Goal: Information Seeking & Learning: Learn about a topic

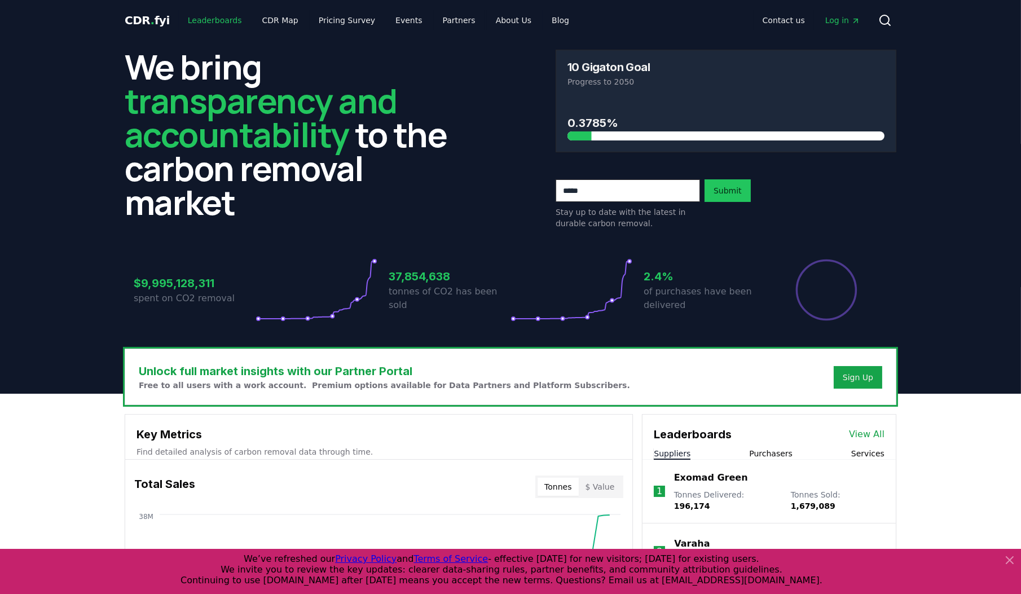
click at [214, 23] on link "Leaderboards" at bounding box center [215, 20] width 72 height 20
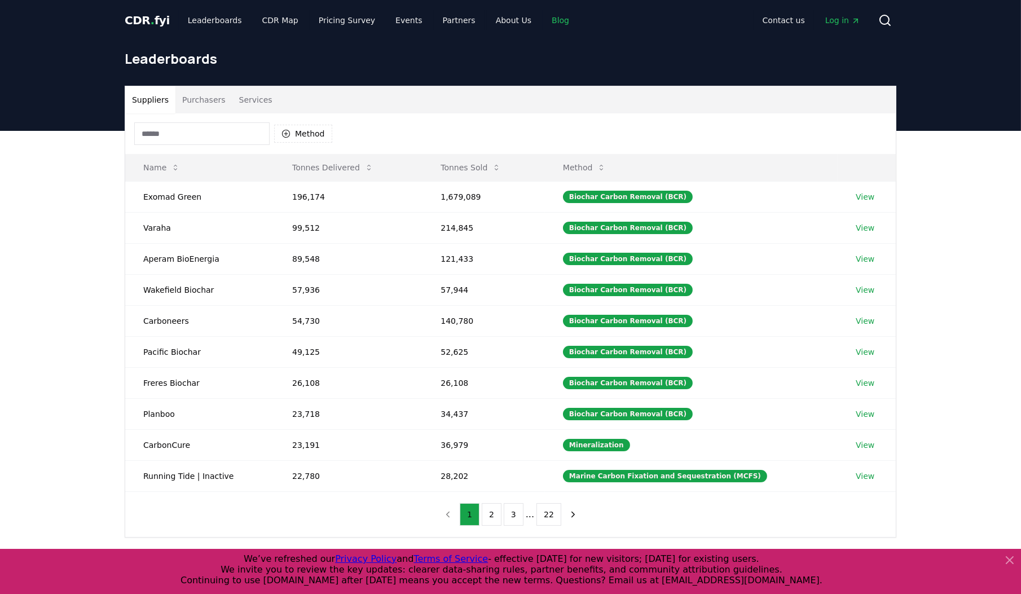
drag, startPoint x: 539, startPoint y: 21, endPoint x: 537, endPoint y: 51, distance: 30.6
click at [543, 21] on link "Blog" at bounding box center [561, 20] width 36 height 20
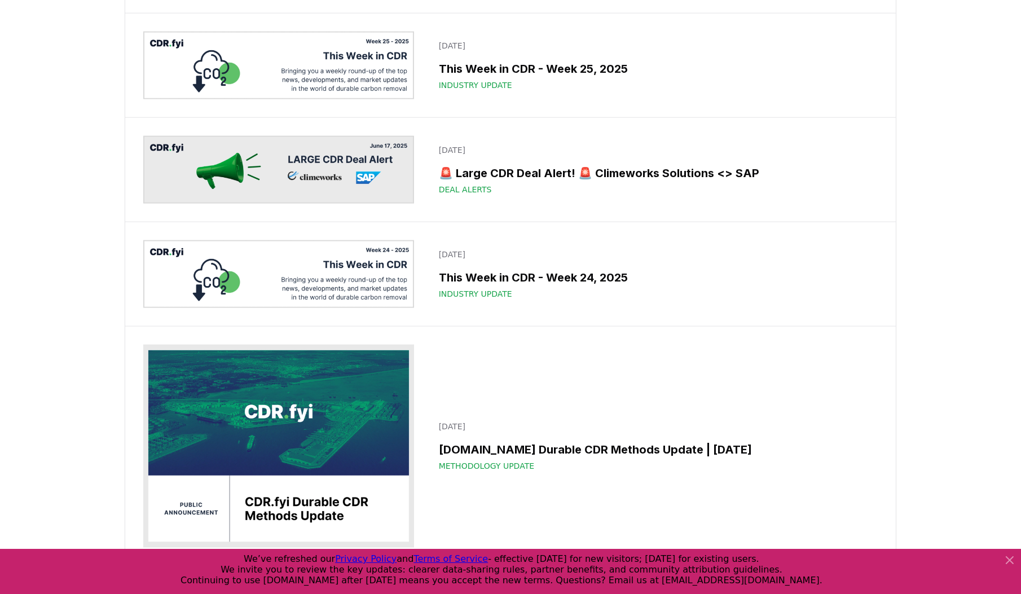
scroll to position [2573, 0]
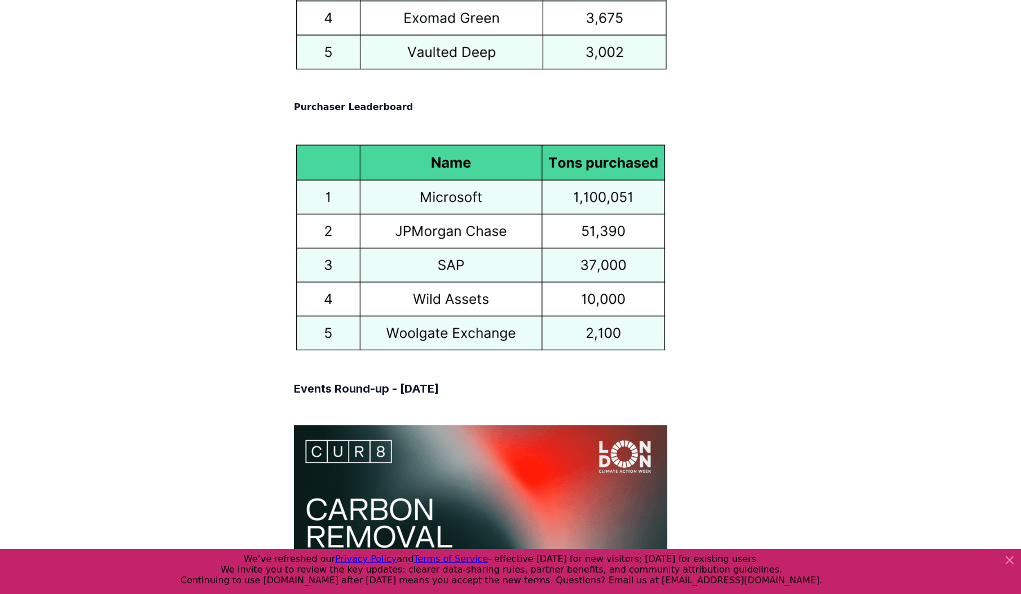
scroll to position [6817, 0]
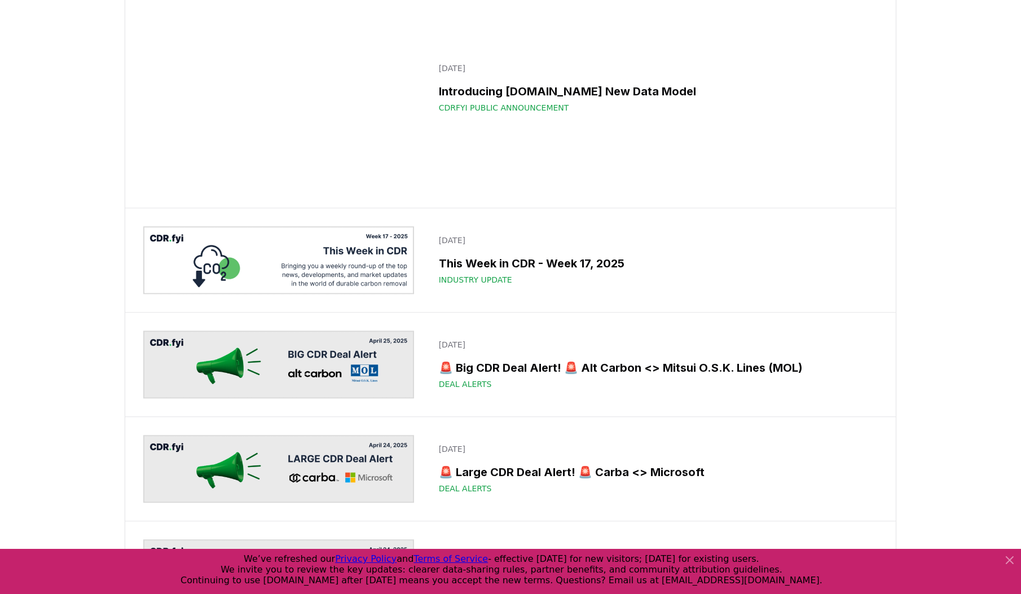
scroll to position [4876, 0]
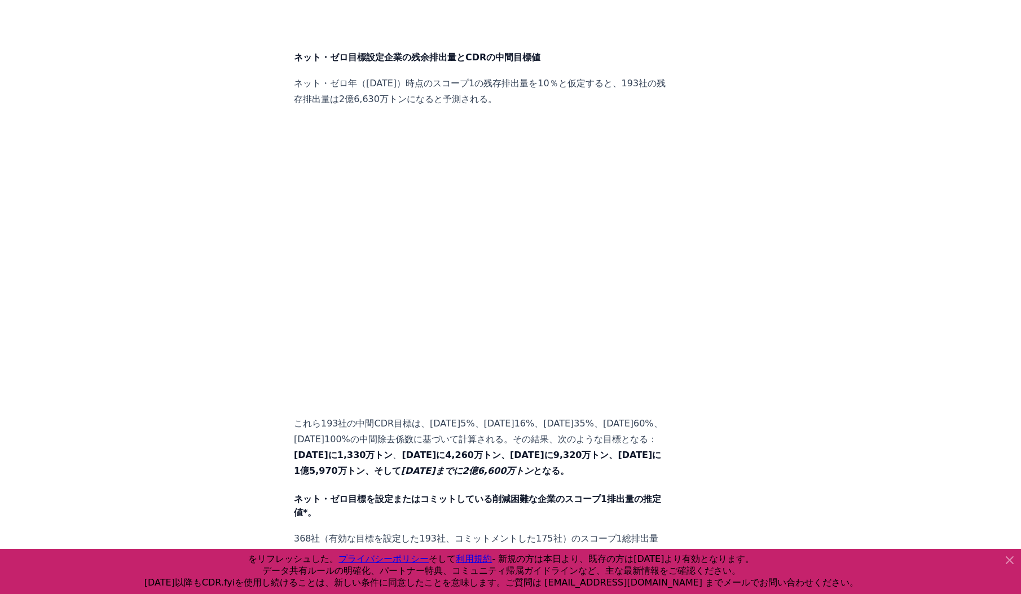
scroll to position [2573, 0]
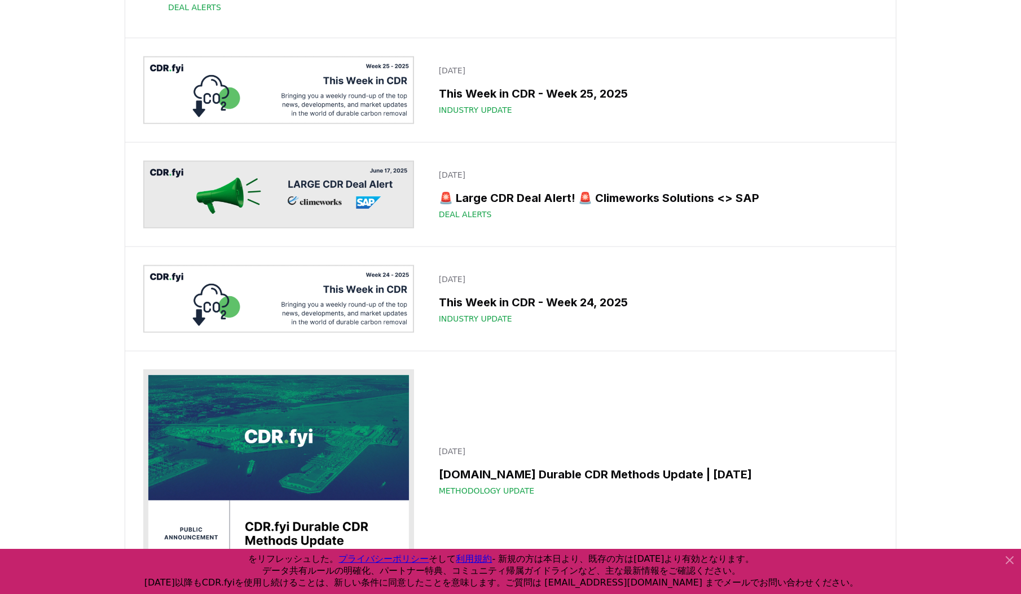
scroll to position [5395, 0]
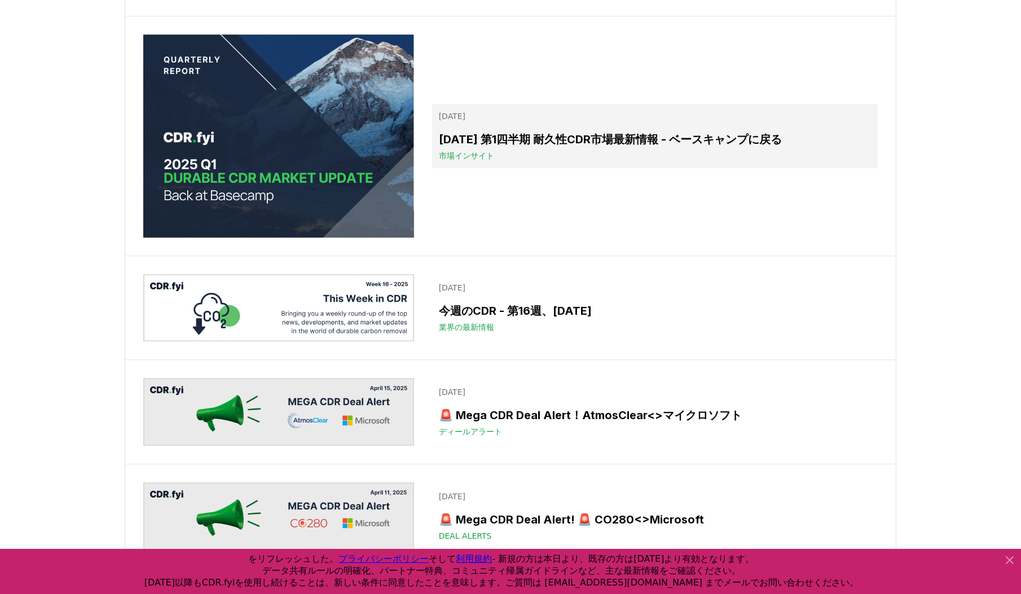
click at [665, 148] on h3 "2025 第1四半期 耐久性CDR市場最新情報 - ベースキャンプに戻る" at bounding box center [655, 139] width 432 height 17
click at [567, 148] on h3 "2025 第1四半期 耐久性CDR市場最新情報 - ベースキャンプに戻る" at bounding box center [655, 139] width 432 height 17
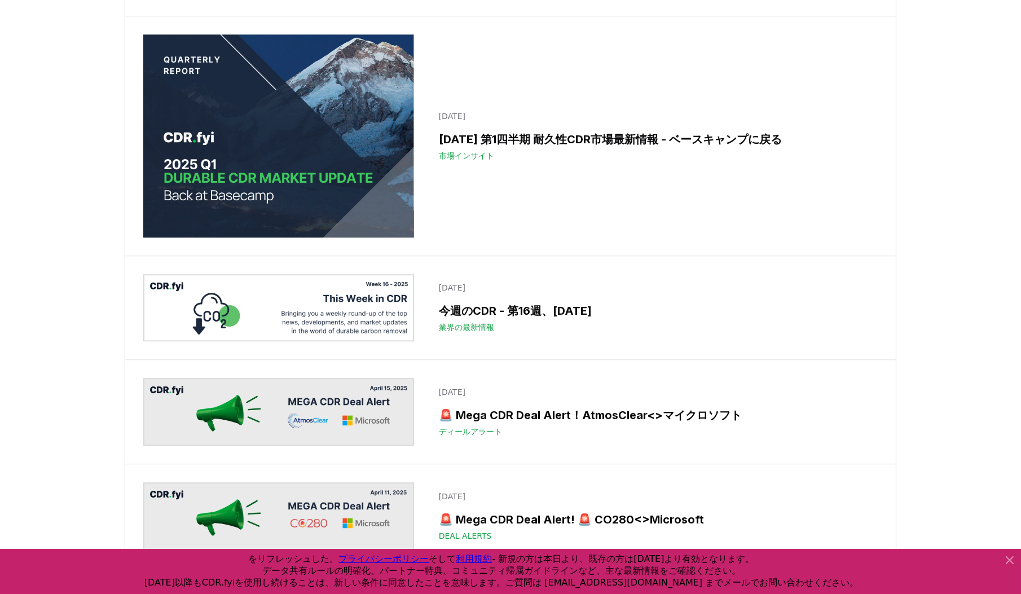
click at [301, 238] on img at bounding box center [278, 135] width 271 height 203
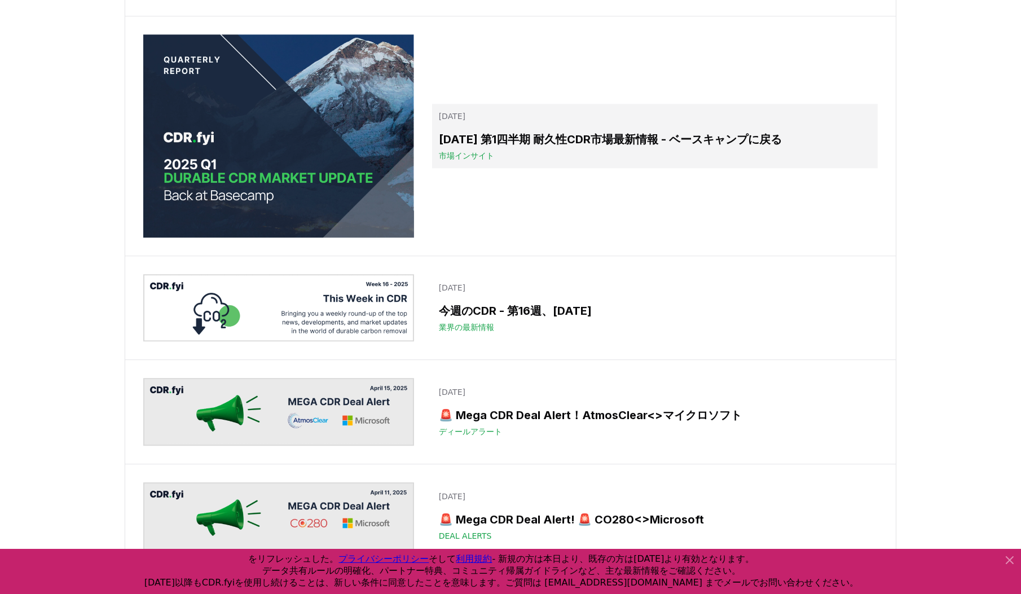
click at [466, 148] on h3 "2025 第1四半期 耐久性CDR市場最新情報 - ベースキャンプに戻る" at bounding box center [655, 139] width 432 height 17
click at [469, 161] on span "市場インサイト" at bounding box center [466, 155] width 55 height 11
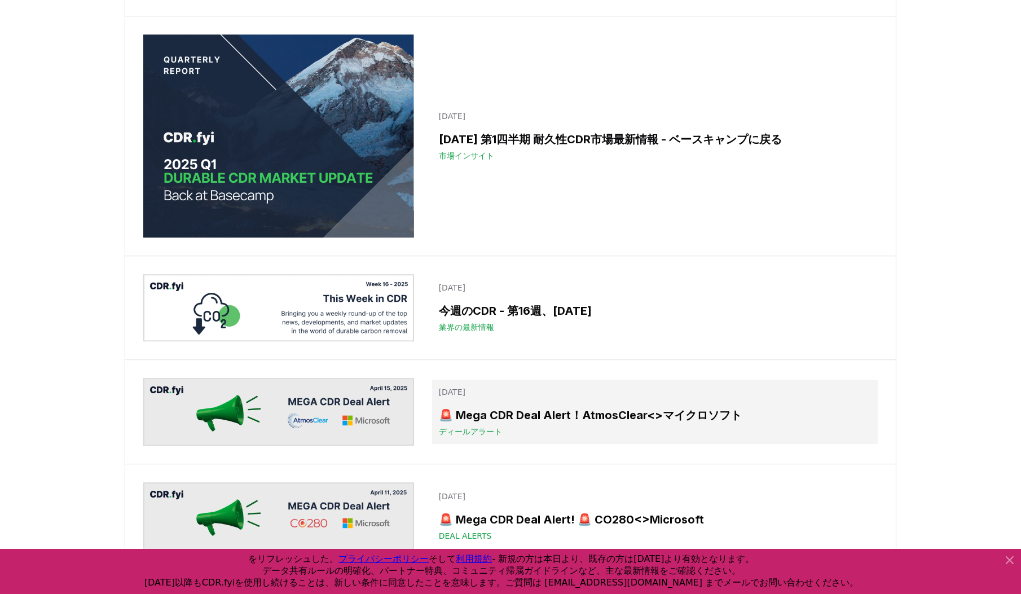
scroll to position [5517, 0]
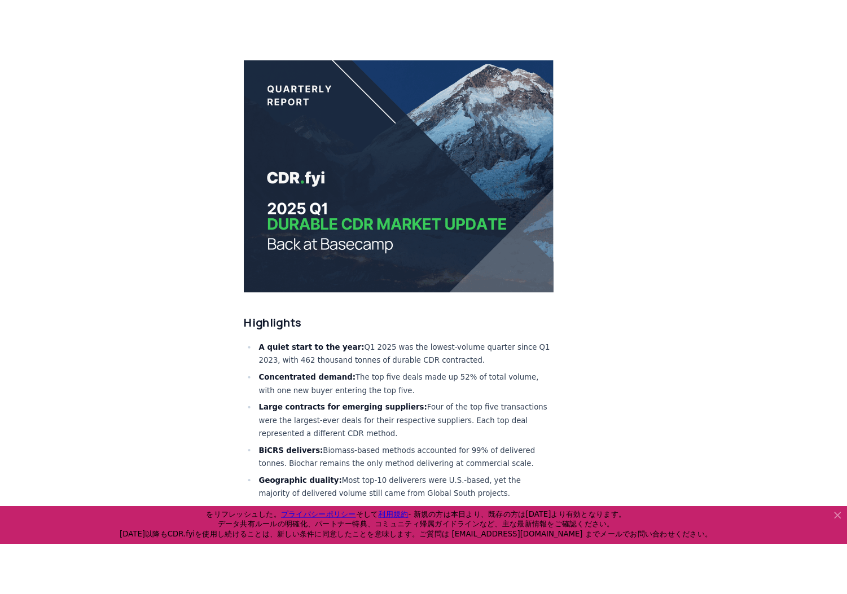
scroll to position [181, 0]
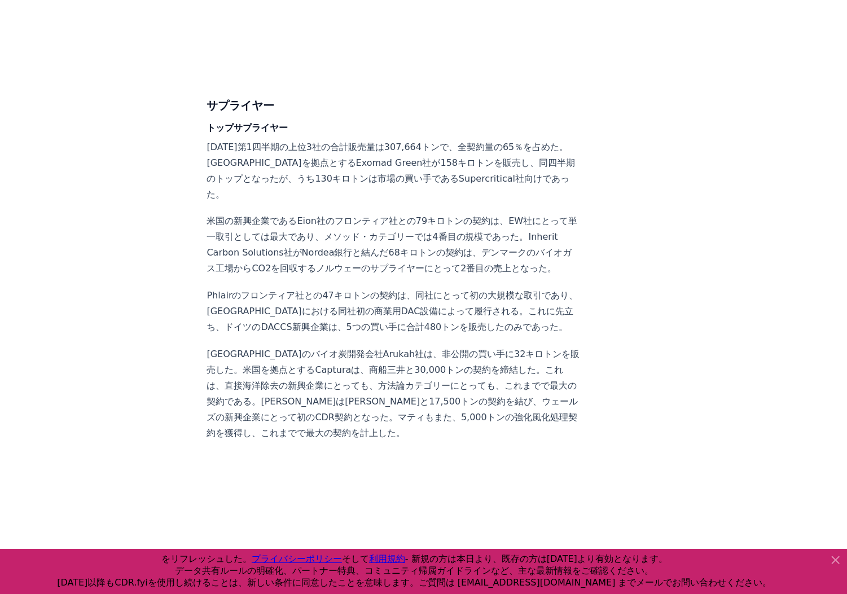
scroll to position [3657, 0]
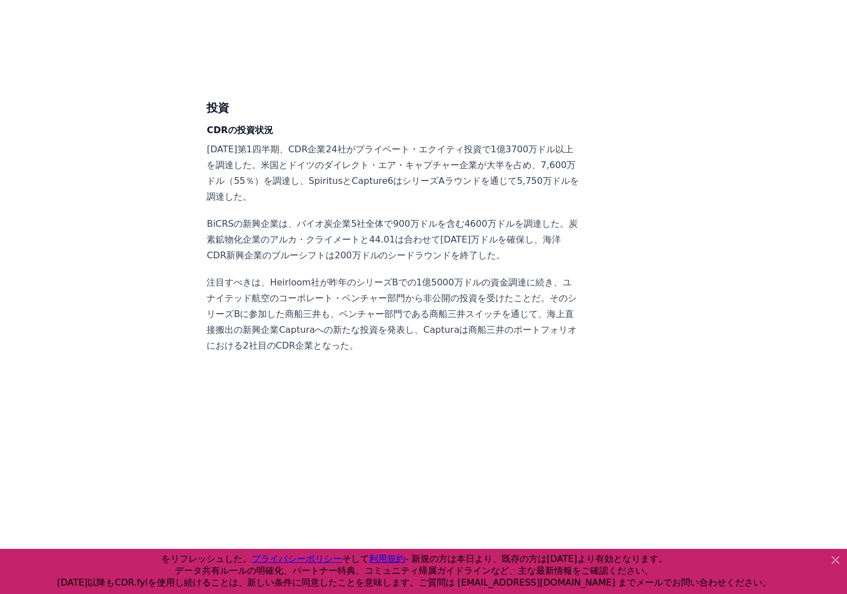
scroll to position [5146, 0]
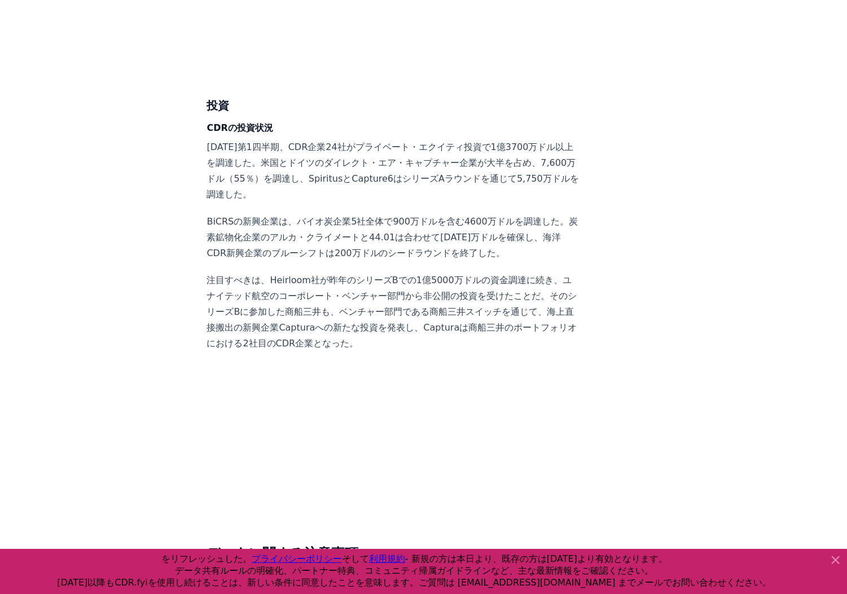
click at [410, 273] on p "注目すべきは、Heirloom社が昨年のシリーズBでの1億5000万ドルの資金調達に続き、ユナイテッド航空のコーポレート・ベンチャー部門から非公開の投資を受け…" at bounding box center [394, 312] width 374 height 79
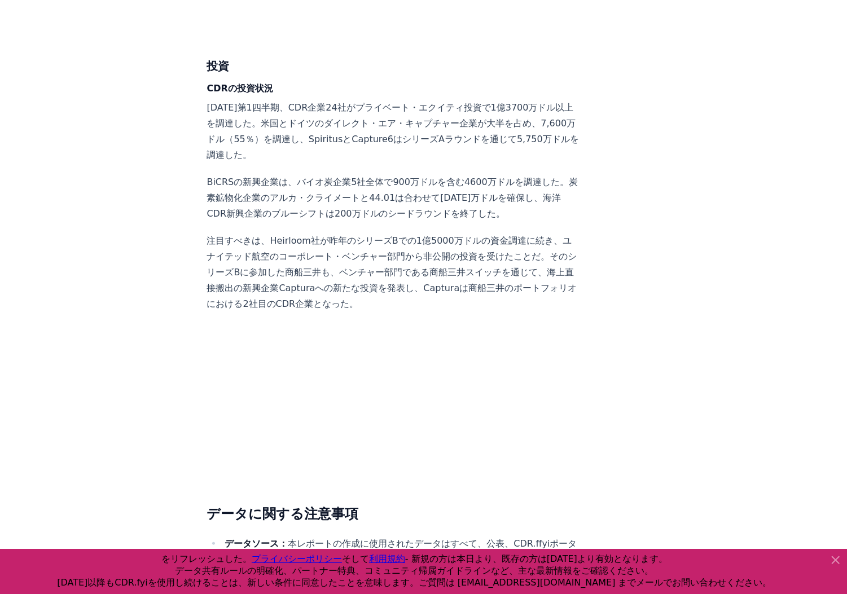
scroll to position [5237, 0]
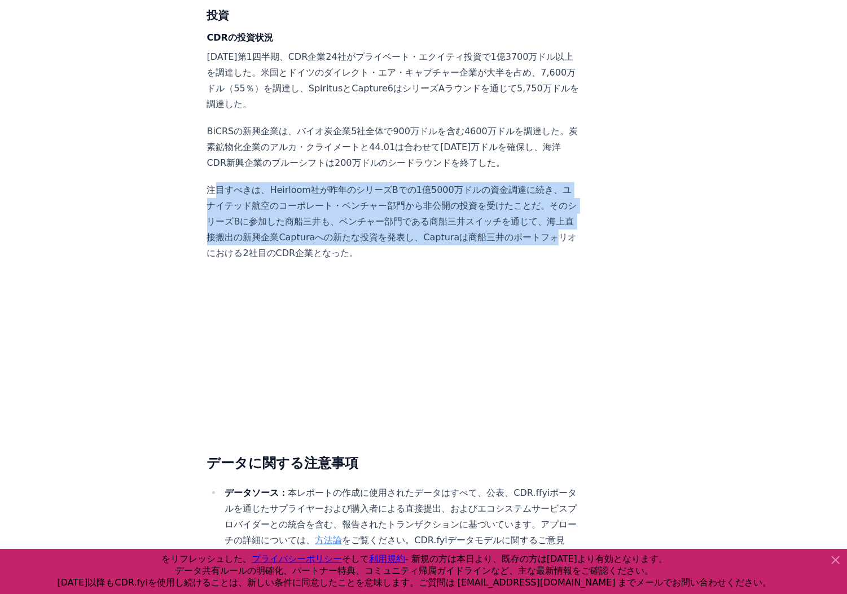
drag, startPoint x: 212, startPoint y: 89, endPoint x: 477, endPoint y: 138, distance: 270.3
click at [477, 182] on p "注目すべきは、Heirloom社が昨年のシリーズBでの1億5000万ドルの資金調達に続き、ユナイテッド航空のコーポレート・ベンチャー部門から非公開の投資を受け…" at bounding box center [394, 221] width 374 height 79
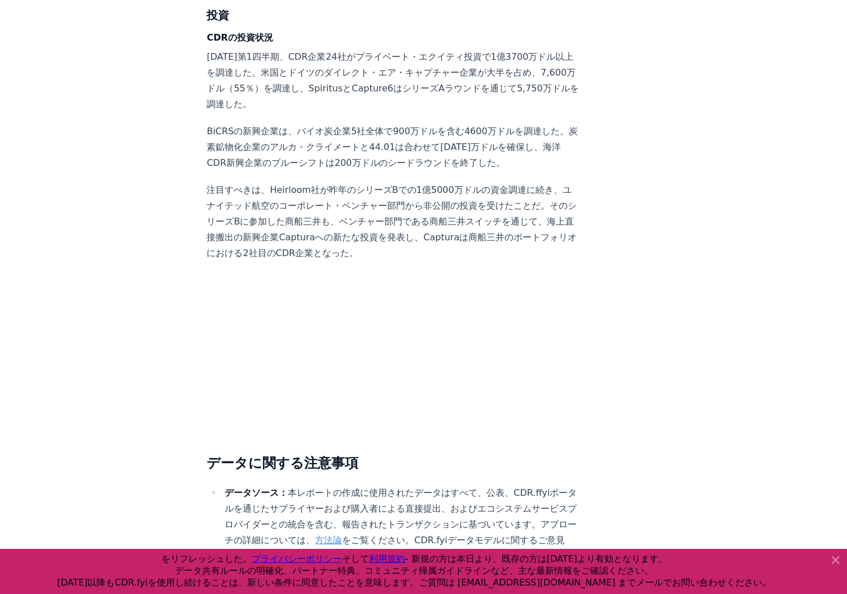
click at [207, 182] on p "注目すべきは、Heirloom社が昨年のシリーズBでの1億5000万ドルの資金調達に続き、ユナイテッド航空のコーポレート・ベンチャー部門から非公開の投資を受け…" at bounding box center [394, 221] width 374 height 79
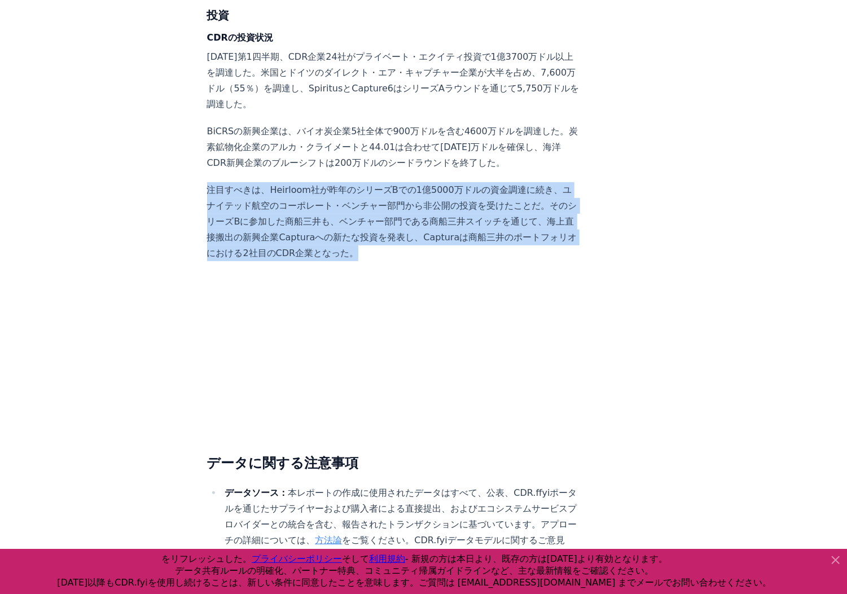
drag, startPoint x: 207, startPoint y: 89, endPoint x: 292, endPoint y: 151, distance: 105.1
click at [292, 182] on p "注目すべきは、Heirloom社が昨年のシリーズBでの1億5000万ドルの資金調達に続き、ユナイテッド航空のコーポレート・ベンチャー部門から非公開の投資を受け…" at bounding box center [394, 221] width 374 height 79
drag, startPoint x: 292, startPoint y: 151, endPoint x: 366, endPoint y: 144, distance: 74.7
click at [366, 182] on p "注目すべきは、Heirloom社が昨年のシリーズBでの1億5000万ドルの資金調達に続き、ユナイテッド航空のコーポレート・ベンチャー部門から非公開の投資を受け…" at bounding box center [394, 221] width 374 height 79
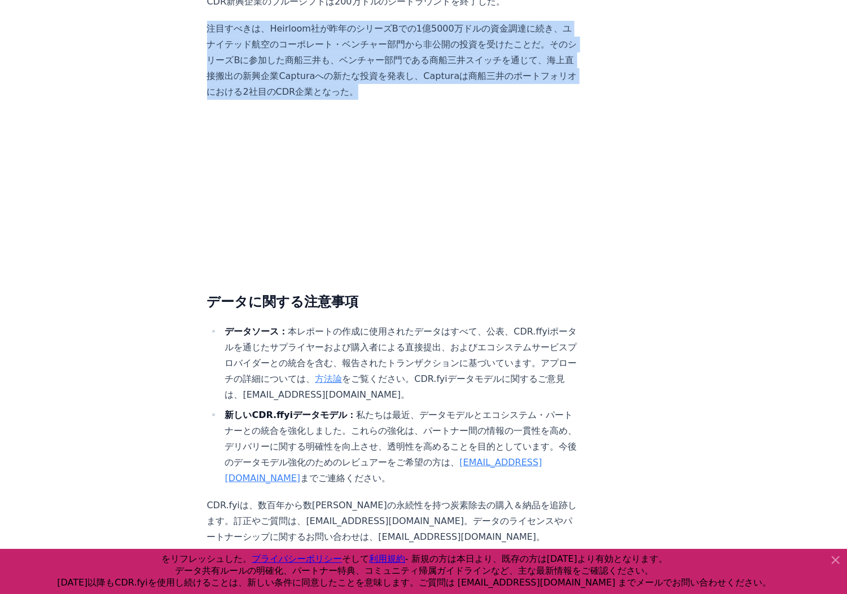
scroll to position [5462, 0]
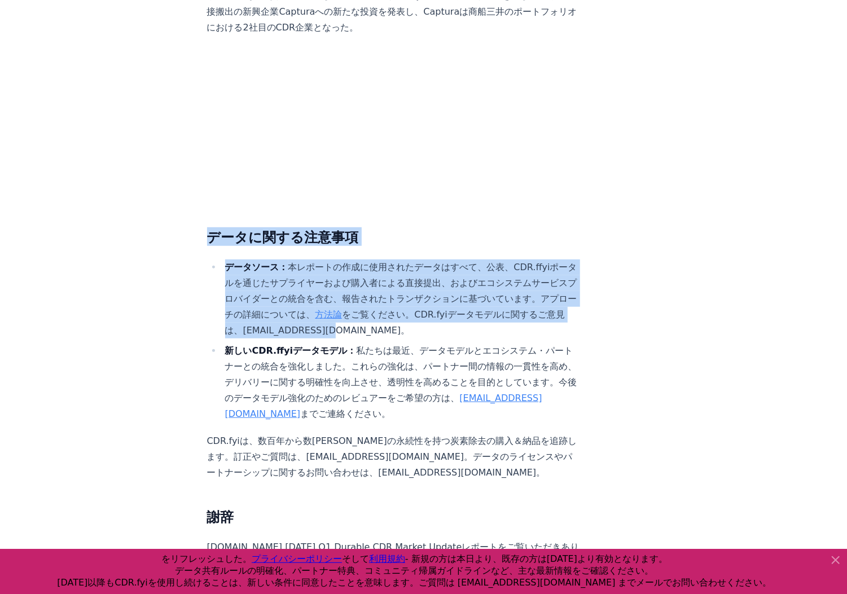
drag, startPoint x: 206, startPoint y: 139, endPoint x: 544, endPoint y: 213, distance: 345.9
drag, startPoint x: 544, startPoint y: 213, endPoint x: 522, endPoint y: 155, distance: 62.1
click at [466, 228] on h2 "データに関する注意事項" at bounding box center [394, 237] width 374 height 18
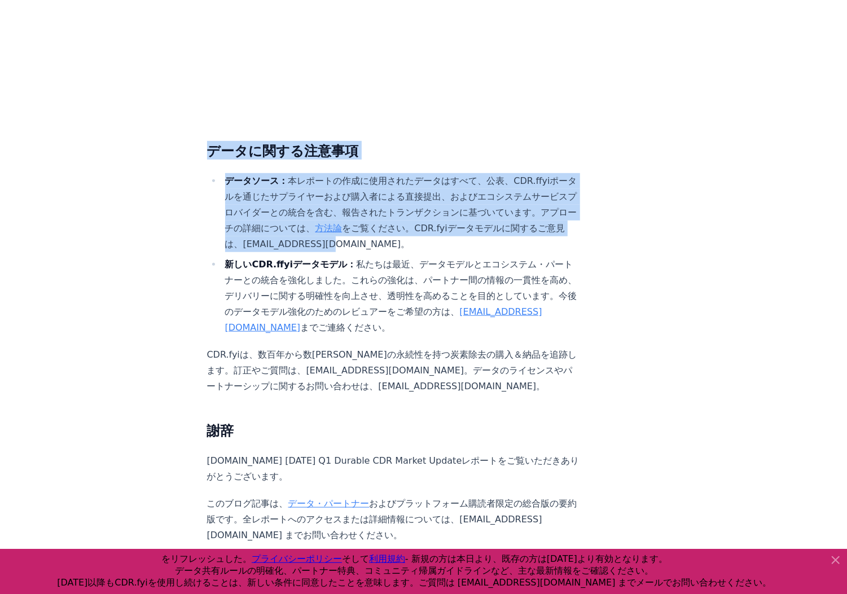
scroll to position [5553, 0]
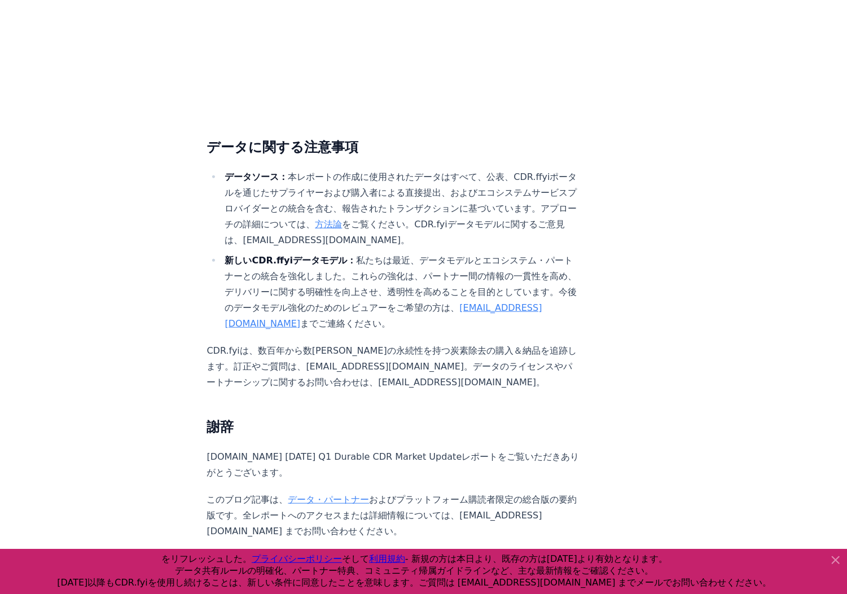
click at [436, 253] on li "新しいCDR.ffyiデータモデル： 私たちは最近、データモデルとエコシステム・パートナーとの統合を強化しました。これらの強化は、パートナー間の情報の一貫性を…" at bounding box center [401, 292] width 359 height 79
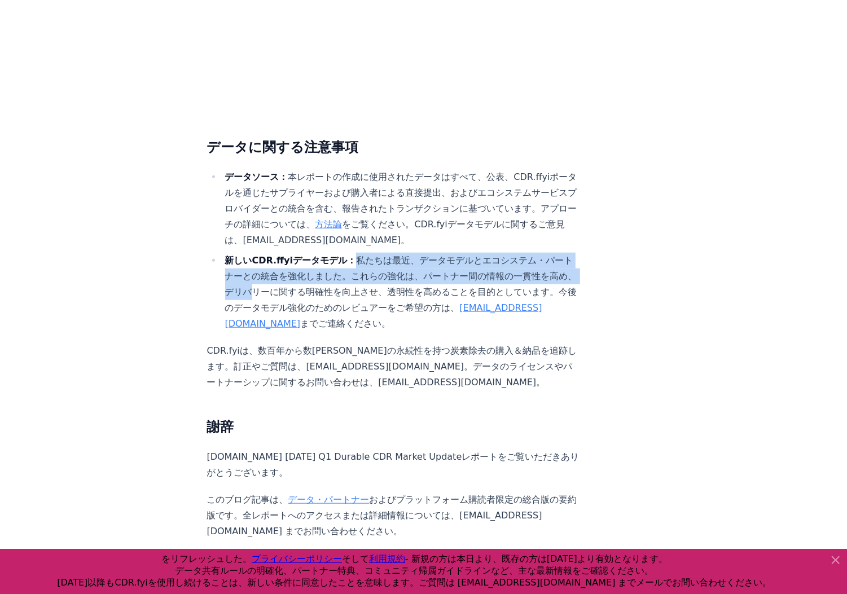
drag, startPoint x: 335, startPoint y: 145, endPoint x: 502, endPoint y: 163, distance: 168.0
click at [502, 253] on li "新しいCDR.ffyiデータモデル： 私たちは最近、データモデルとエコシステム・パートナーとの統合を強化しました。これらの強化は、パートナー間の情報の一貫性を…" at bounding box center [401, 292] width 359 height 79
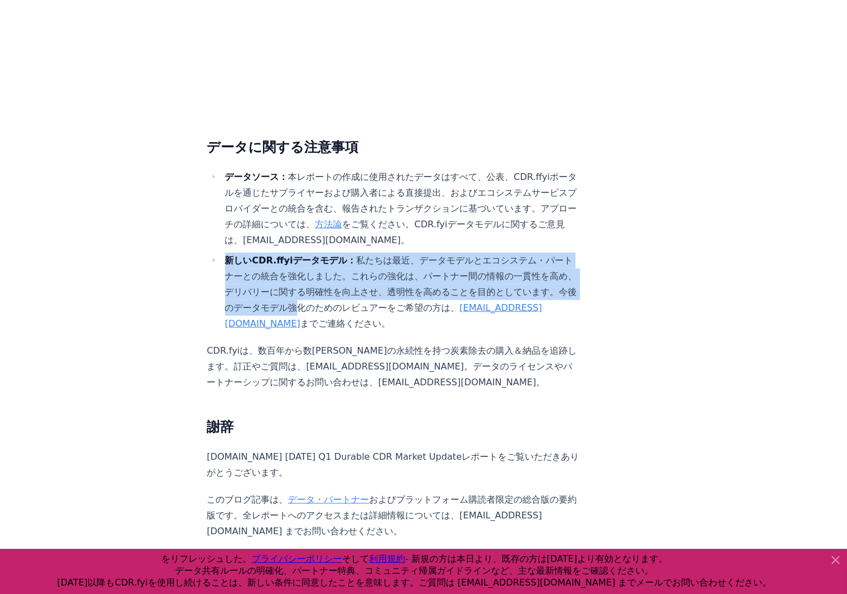
drag, startPoint x: 227, startPoint y: 147, endPoint x: 537, endPoint y: 181, distance: 312.3
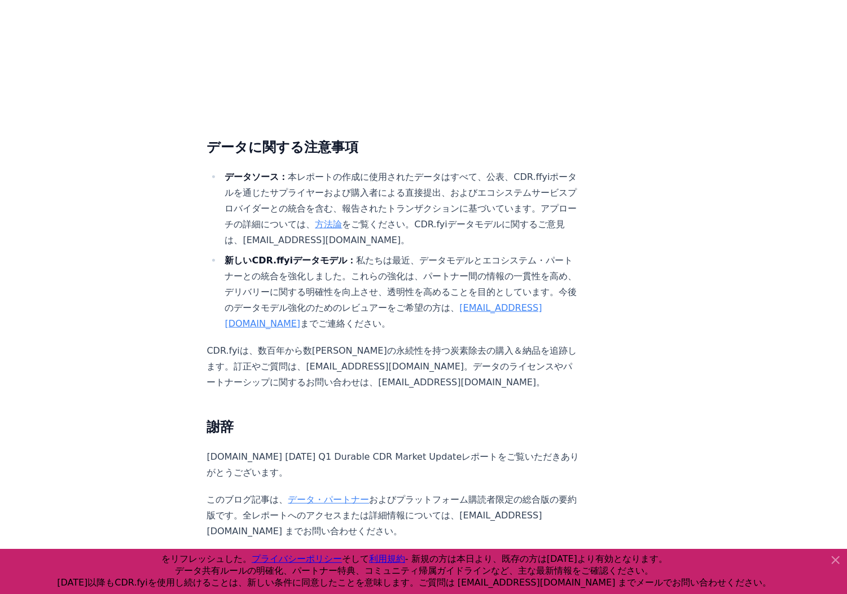
click at [500, 343] on p "CDR.fyiは、数百年から数千年の永続性を持つ炭素除去の購入＆納品を追跡します。訂正やご質問は、team@cdr.fyi。データのライセンスやパートナーシッ…" at bounding box center [394, 366] width 374 height 47
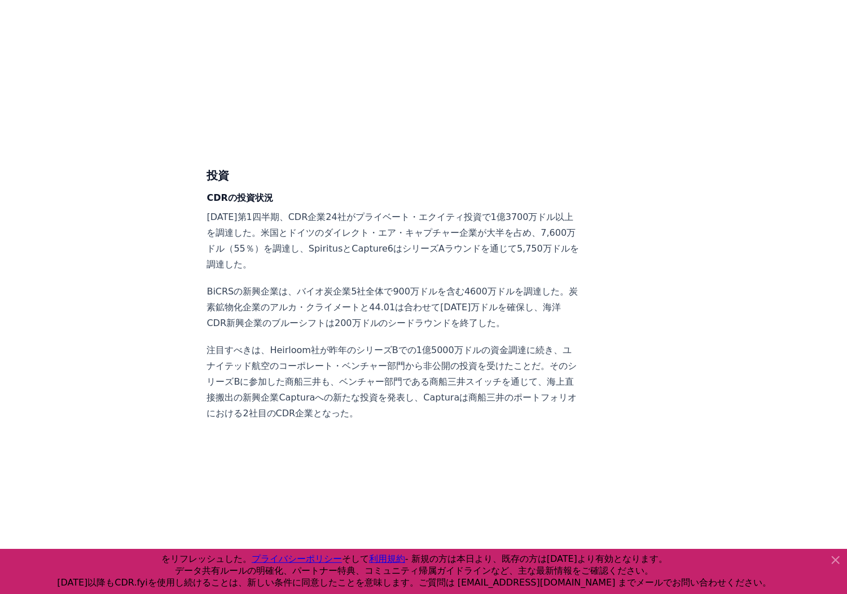
scroll to position [5122, 0]
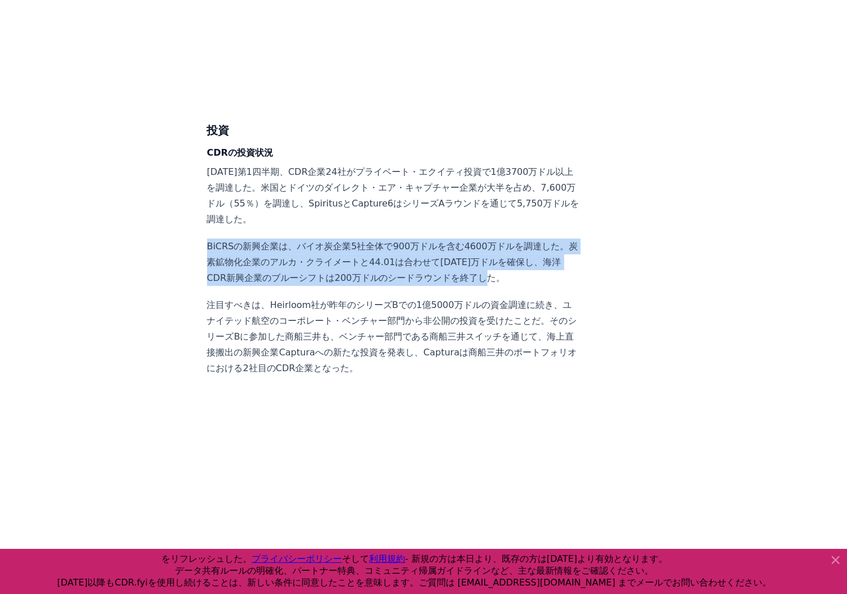
drag, startPoint x: 208, startPoint y: 148, endPoint x: 458, endPoint y: 186, distance: 252.7
click at [458, 239] on p "BiCRSの新興企業は、バイオ炭企業5社全体で900万ドルを含む4600万ドルを調達した。炭素鉱物化企業のアルカ・クライメートと44.01は合わせて1300万…" at bounding box center [394, 262] width 374 height 47
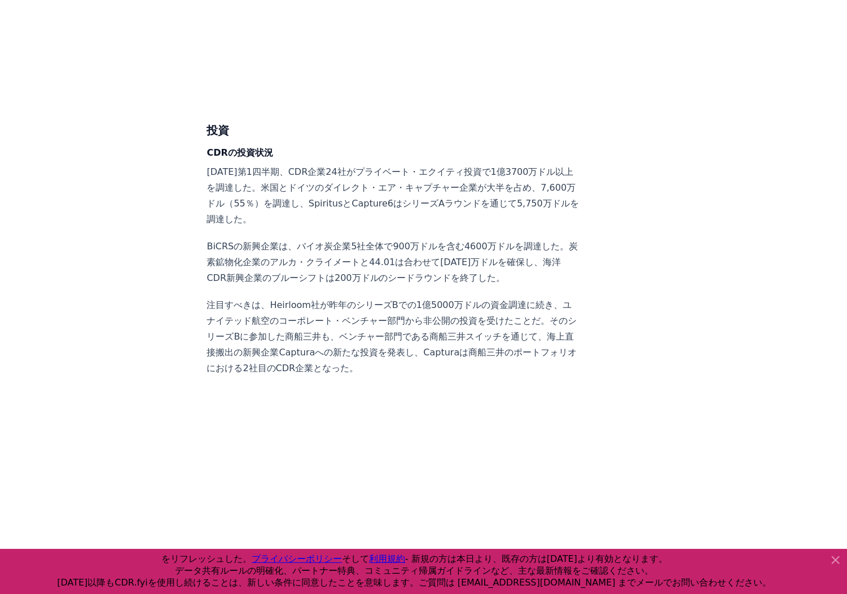
click at [235, 297] on p "注目すべきは、Heirloom社が昨年のシリーズBでの1億5000万ドルの資金調達に続き、ユナイテッド航空のコーポレート・ベンチャー部門から非公開の投資を受け…" at bounding box center [394, 336] width 374 height 79
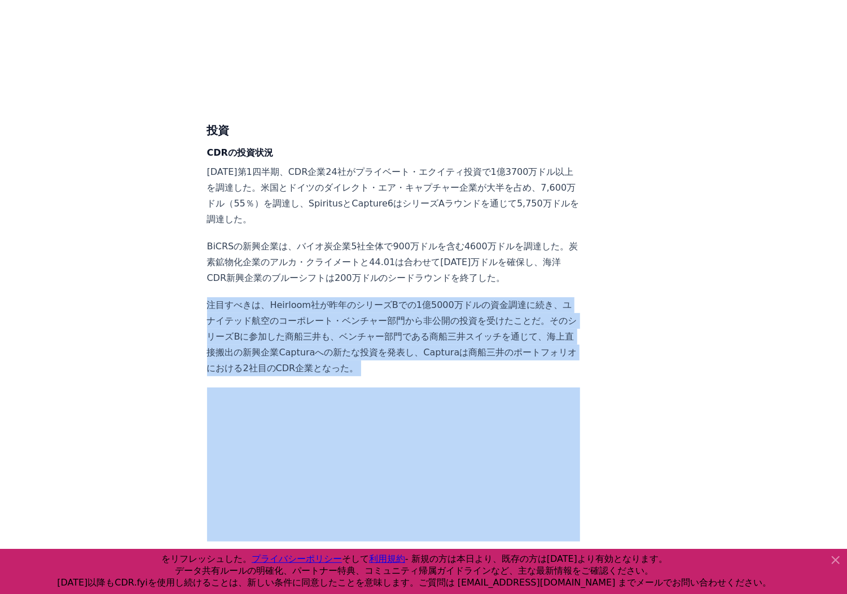
drag, startPoint x: 205, startPoint y: 205, endPoint x: 548, endPoint y: 278, distance: 351.3
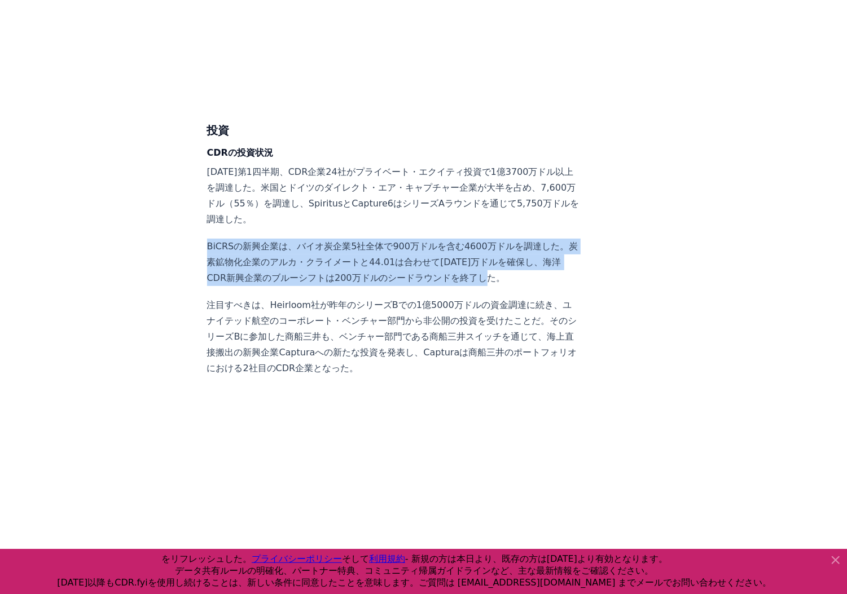
drag, startPoint x: 429, startPoint y: 177, endPoint x: 206, endPoint y: 147, distance: 225.5
drag, startPoint x: 206, startPoint y: 147, endPoint x: 173, endPoint y: 149, distance: 32.8
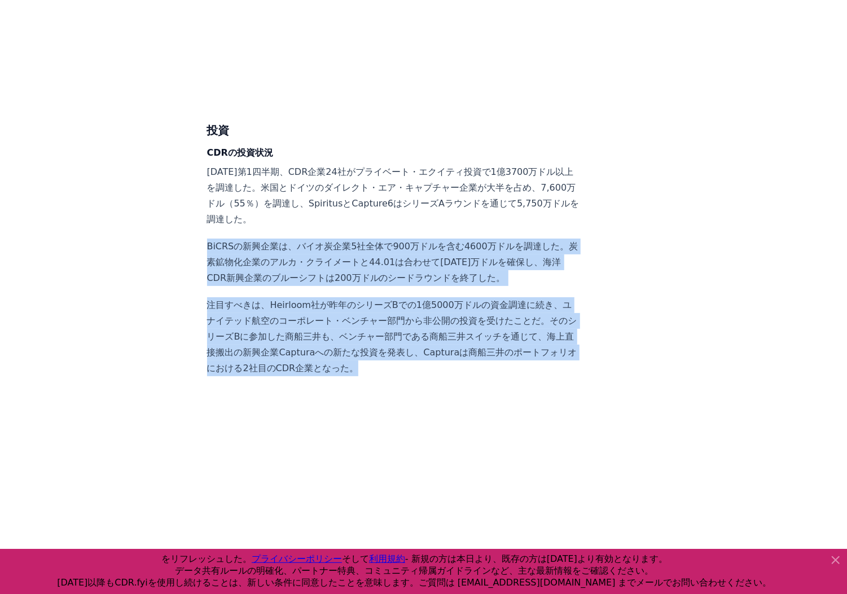
drag, startPoint x: 207, startPoint y: 147, endPoint x: 449, endPoint y: 266, distance: 269.5
drag, startPoint x: 449, startPoint y: 266, endPoint x: 585, endPoint y: 220, distance: 143.5
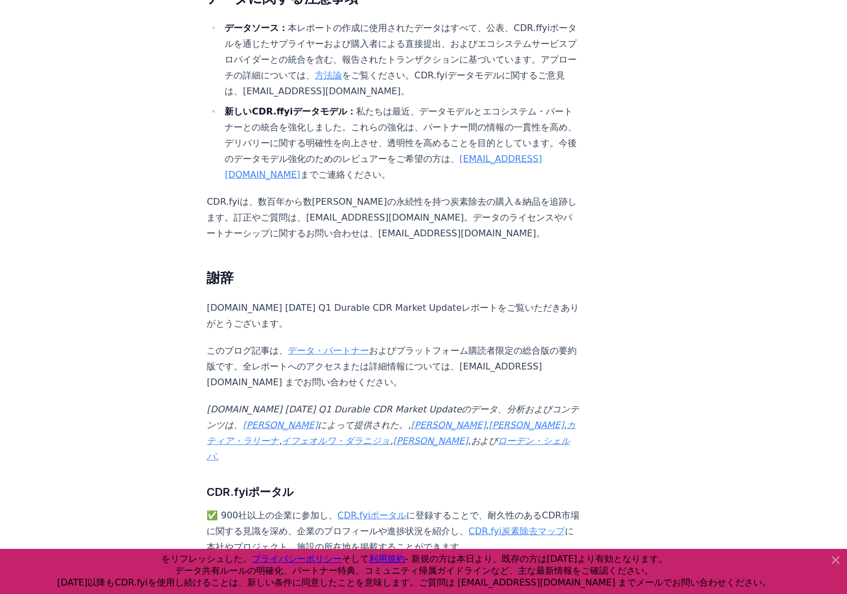
scroll to position [5708, 0]
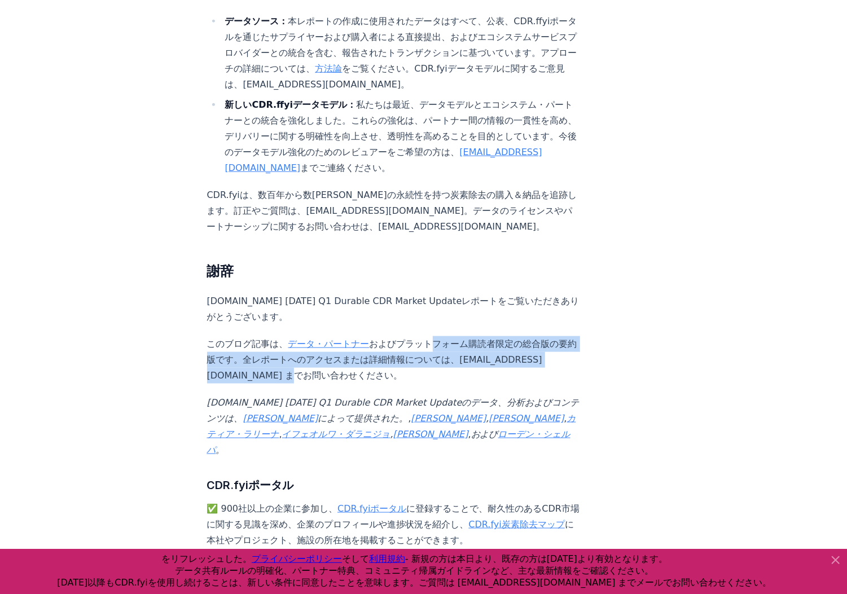
drag, startPoint x: 375, startPoint y: 213, endPoint x: 483, endPoint y: 249, distance: 114.4
click at [483, 336] on p "このブログ記事は、 データ・パートナー およびプラットフォーム購読者限定の総合版の要約版です。全レポートへのアクセスまたは詳細情報については、partners…" at bounding box center [394, 359] width 374 height 47
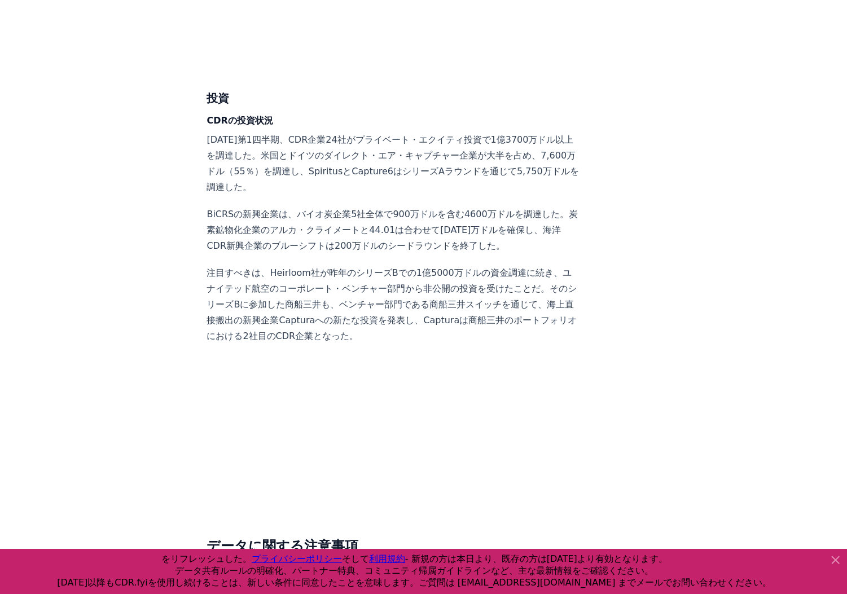
scroll to position [5031, 0]
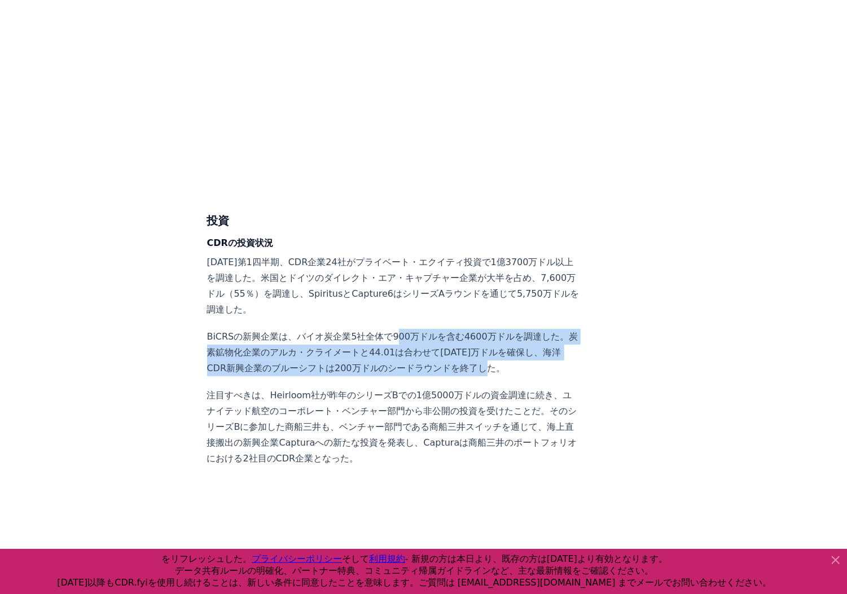
drag, startPoint x: 381, startPoint y: 238, endPoint x: 507, endPoint y: 277, distance: 132.3
click at [507, 329] on p "BiCRSの新興企業は、バイオ炭企業5社全体で900万ドルを含む4600万ドルを調達した。炭素鉱物化企業のアルカ・クライメートと44.01は合わせて1300万…" at bounding box center [394, 352] width 374 height 47
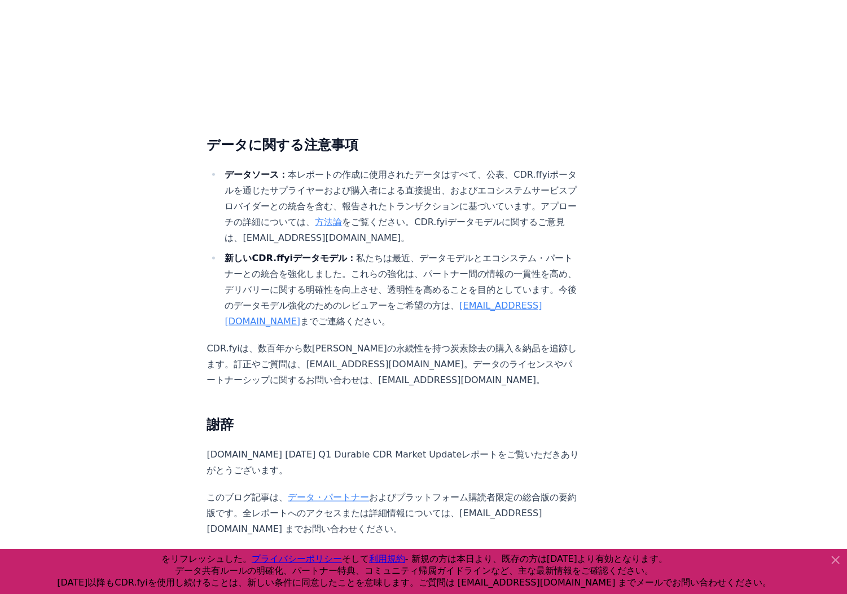
scroll to position [5618, 0]
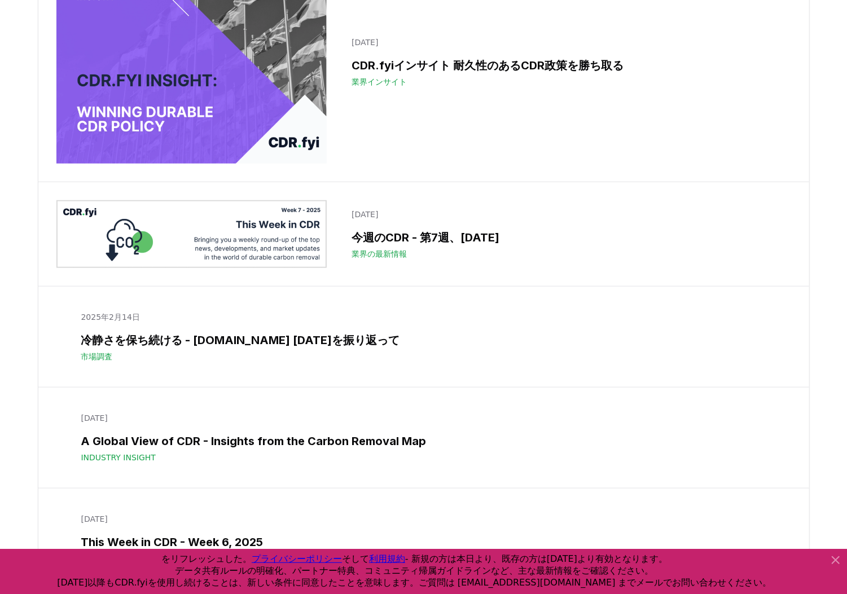
scroll to position [8129, 0]
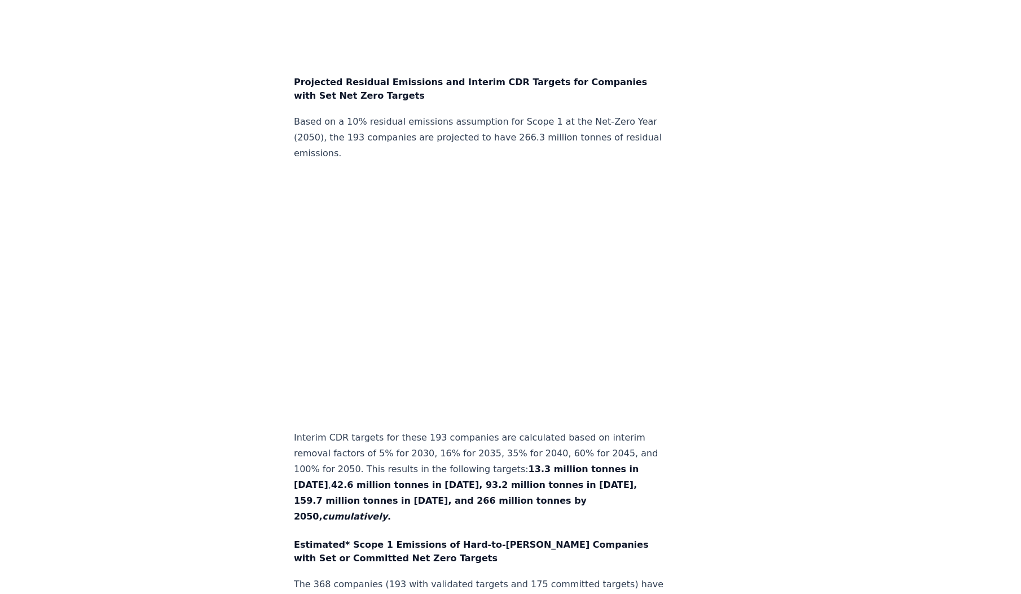
scroll to position [2573, 0]
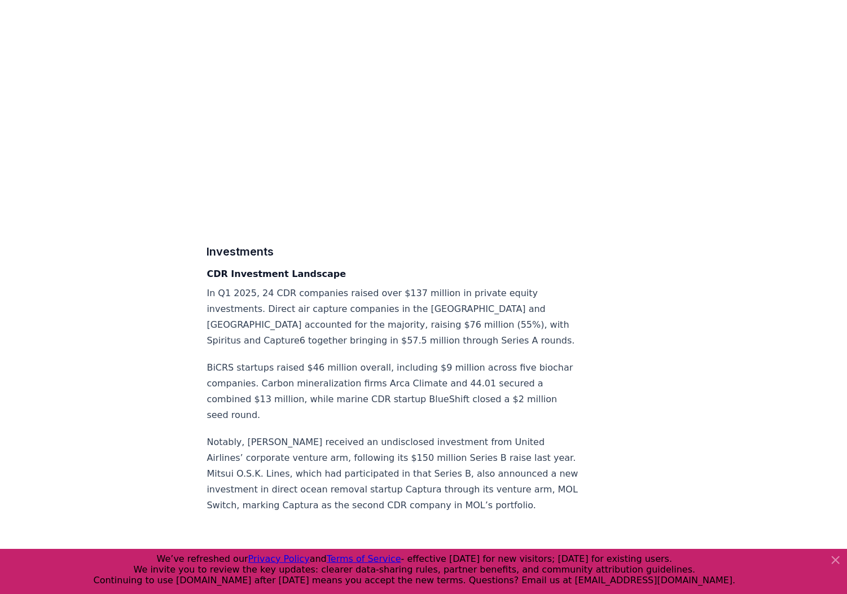
scroll to position [5639, 0]
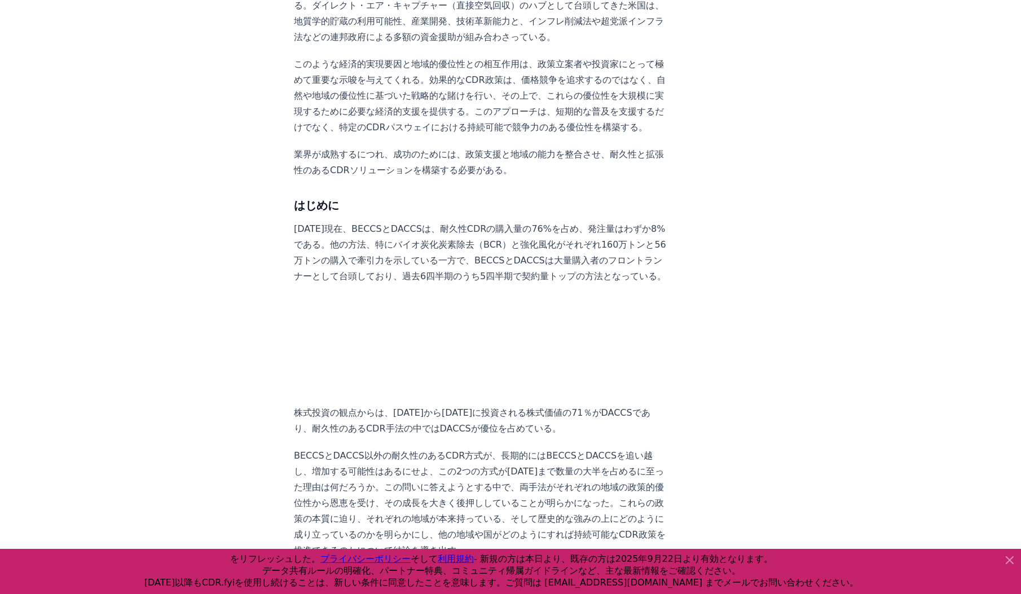
scroll to position [767, 0]
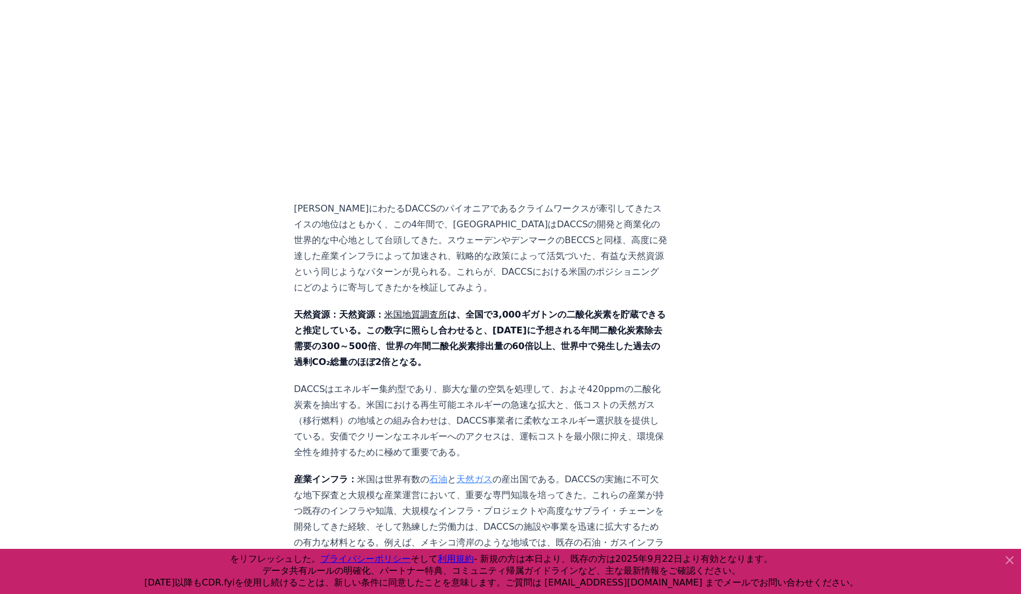
scroll to position [3160, 0]
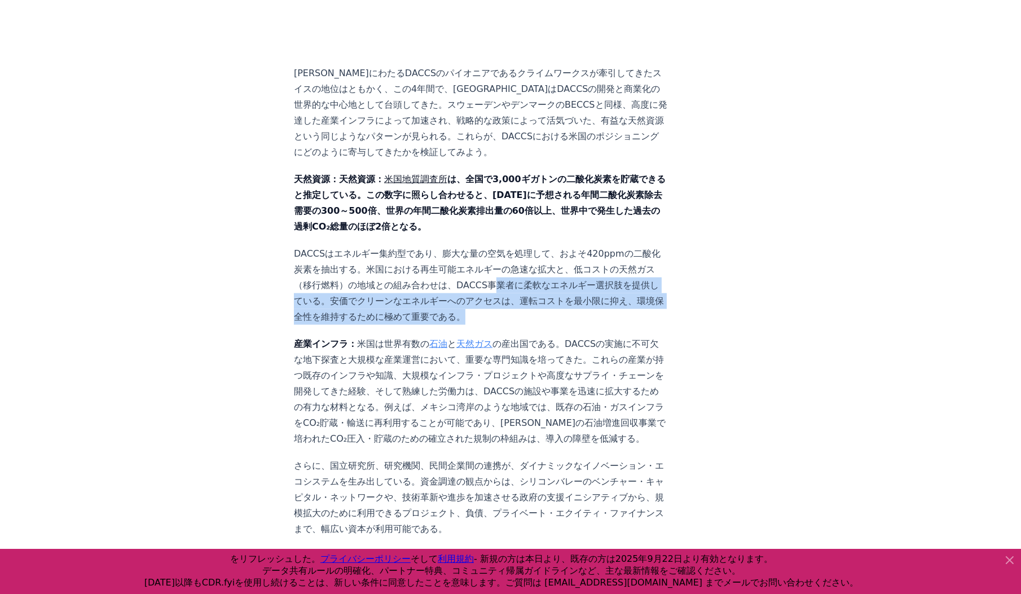
drag, startPoint x: 482, startPoint y: 220, endPoint x: 643, endPoint y: 251, distance: 164.2
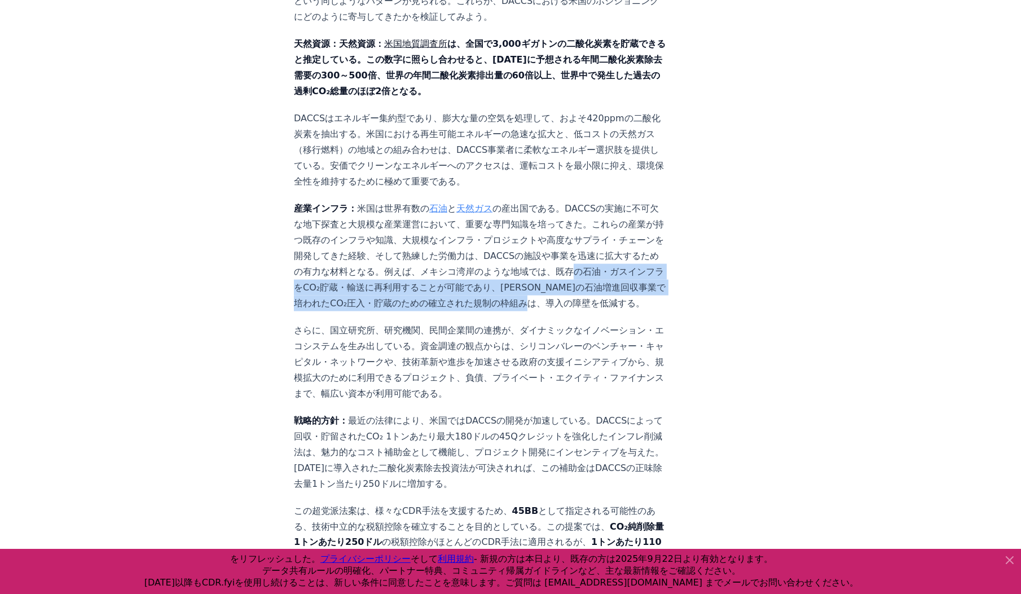
drag, startPoint x: 517, startPoint y: 206, endPoint x: 524, endPoint y: 232, distance: 27.4
click at [524, 232] on p "産業インフラ： 米国は世界有数の 石油 と 天然ガス の産出国である。DACCSの実施に不可欠な地下探査と大規模な産業運営において、重要な専門知識を培ってきた…" at bounding box center [481, 256] width 374 height 111
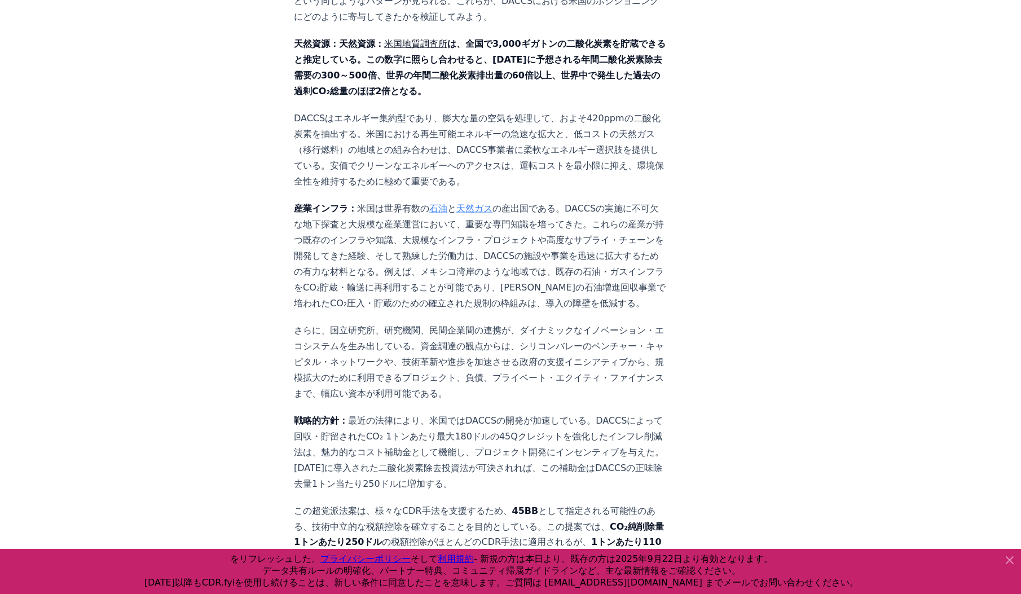
drag, startPoint x: 524, startPoint y: 232, endPoint x: 468, endPoint y: 212, distance: 59.1
click at [468, 212] on p "産業インフラ： 米国は世界有数の 石油 と 天然ガス の産出国である。DACCSの実施に不可欠な地下探査と大規模な産業運営において、重要な専門知識を培ってきた…" at bounding box center [481, 256] width 374 height 111
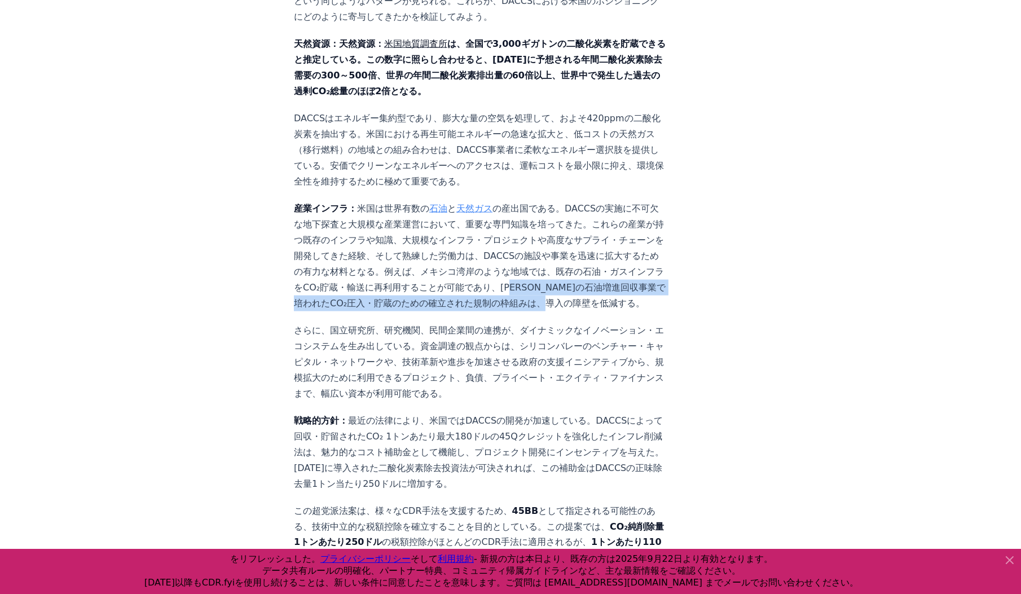
drag, startPoint x: 460, startPoint y: 223, endPoint x: 613, endPoint y: 239, distance: 153.2
click at [613, 239] on p "産業インフラ： 米国は世界有数の 石油 と 天然ガス の産出国である。DACCSの実施に不可欠な地下探査と大規模な産業運営において、重要な専門知識を培ってきた…" at bounding box center [481, 256] width 374 height 111
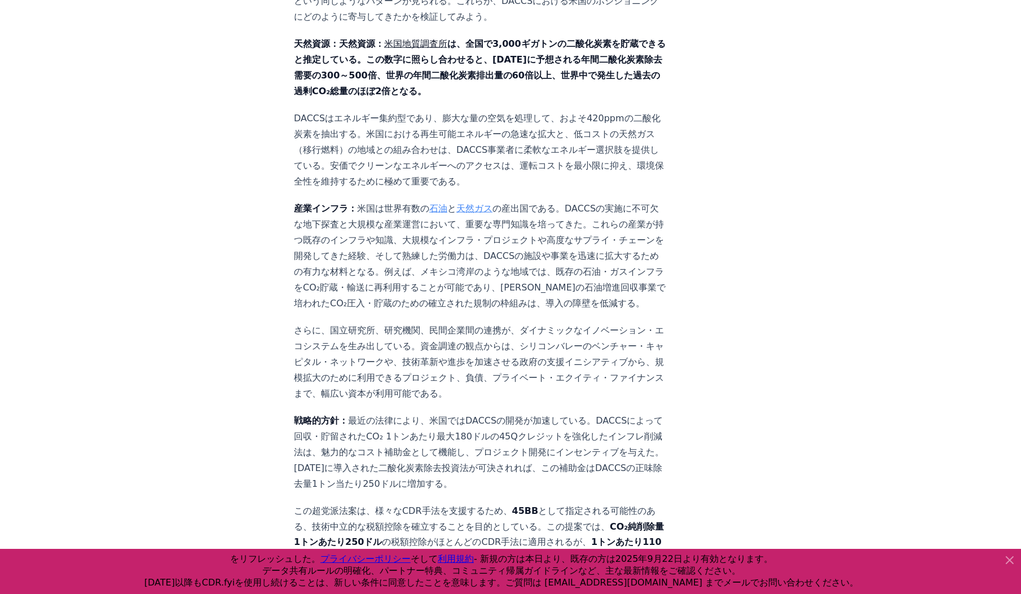
drag, startPoint x: 613, startPoint y: 239, endPoint x: 424, endPoint y: 269, distance: 191.4
click at [424, 323] on p "さらに、国立研究所、研究機関、民間企業間の連携が、ダイナミックなイノベーション・エコシステムを生み出している。資金調達の観点からは、シリコンバレーのベンチャー…" at bounding box center [481, 362] width 374 height 79
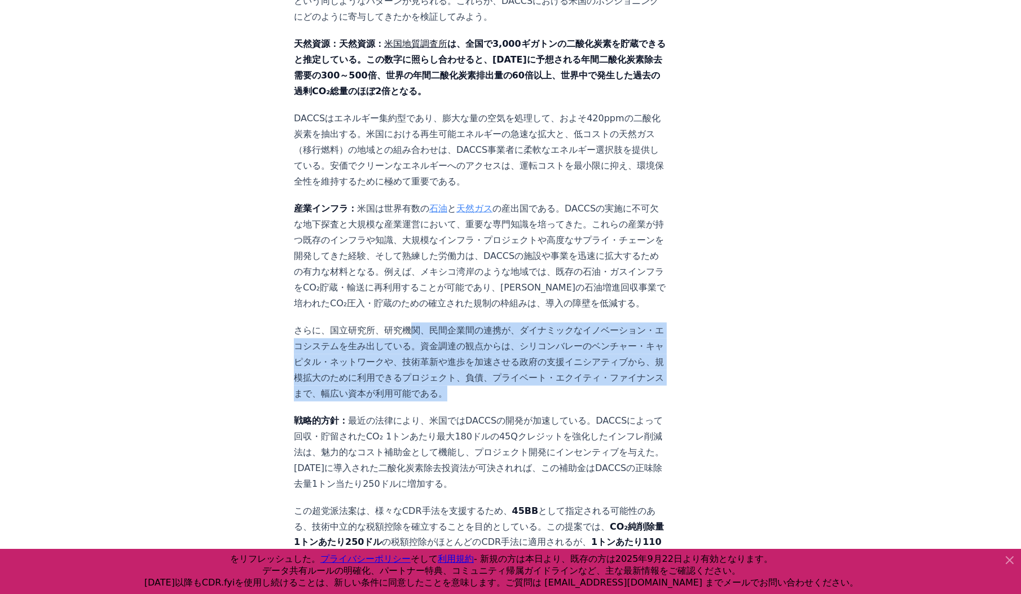
drag, startPoint x: 405, startPoint y: 262, endPoint x: 563, endPoint y: 322, distance: 169.1
click at [563, 323] on p "さらに、国立研究所、研究機関、民間企業間の連携が、ダイナミックなイノベーション・エコシステムを生み出している。資金調達の観点からは、シリコンバレーのベンチャー…" at bounding box center [481, 362] width 374 height 79
drag, startPoint x: 563, startPoint y: 322, endPoint x: 378, endPoint y: 314, distance: 185.3
click at [378, 323] on p "さらに、国立研究所、研究機関、民間企業間の連携が、ダイナミックなイノベーション・エコシステムを生み出している。資金調達の観点からは、シリコンバレーのベンチャー…" at bounding box center [481, 362] width 374 height 79
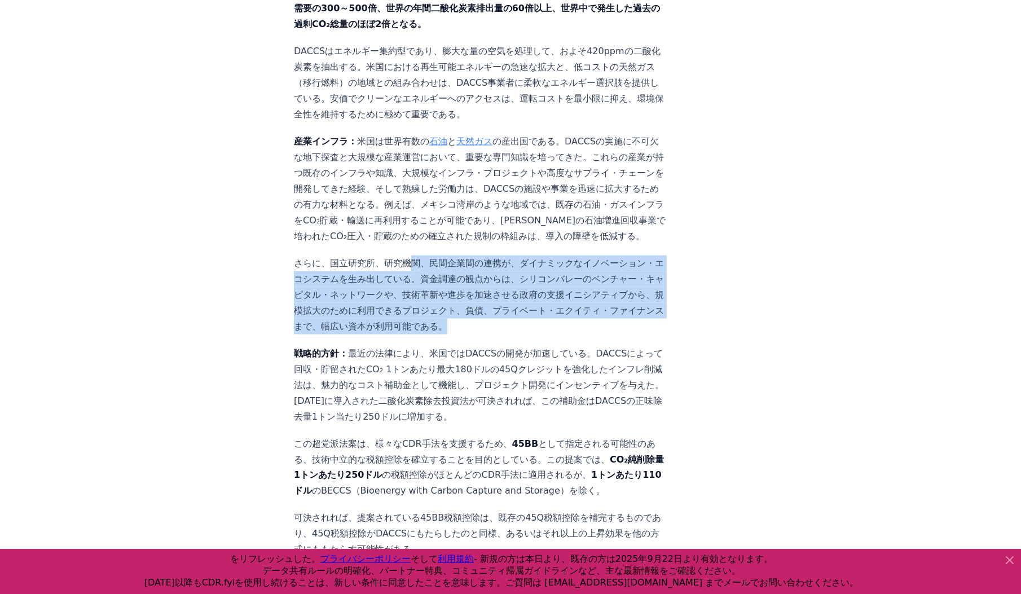
scroll to position [3431, 0]
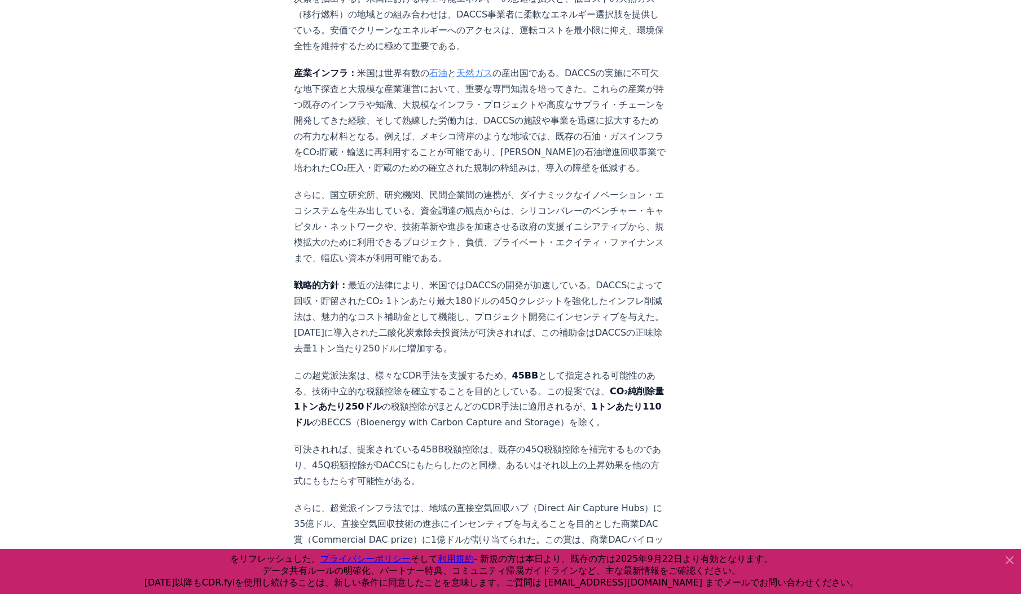
click at [375, 278] on p "戦略的方針： 最近の法律により、米国ではDACCSの開発が加速している。DACCSによって回収・貯留されたCO₂ 1トンあたり最大180ドルの45Qクレジット…" at bounding box center [481, 317] width 374 height 79
click at [359, 278] on p "戦略的方針： 最近の法律により、米国ではDACCSの開発が加速している。DACCSによって回収・貯留されたCO₂ 1トンあたり最大180ドルの45Qクレジット…" at bounding box center [481, 317] width 374 height 79
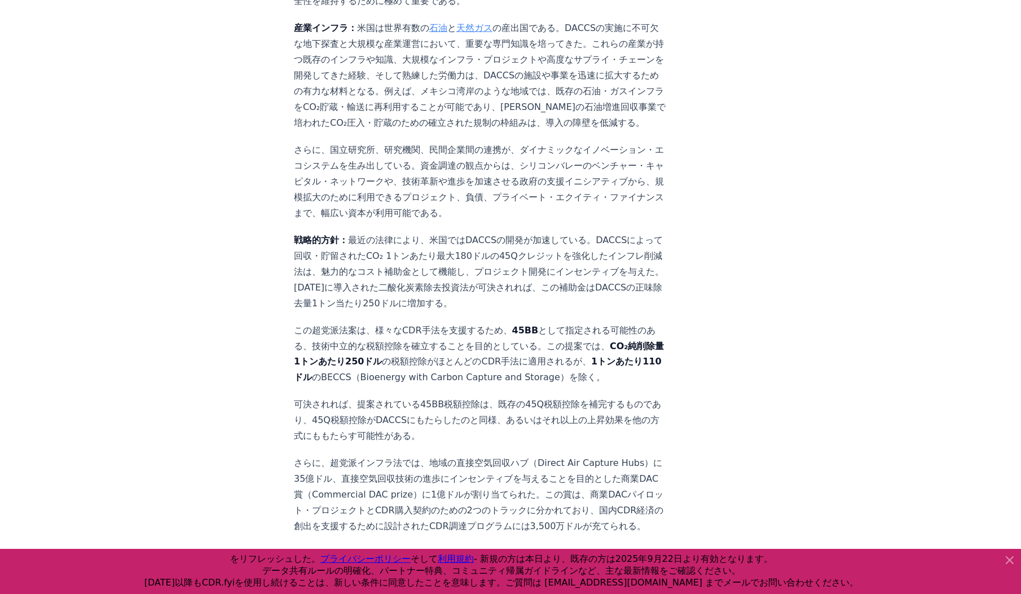
scroll to position [3521, 0]
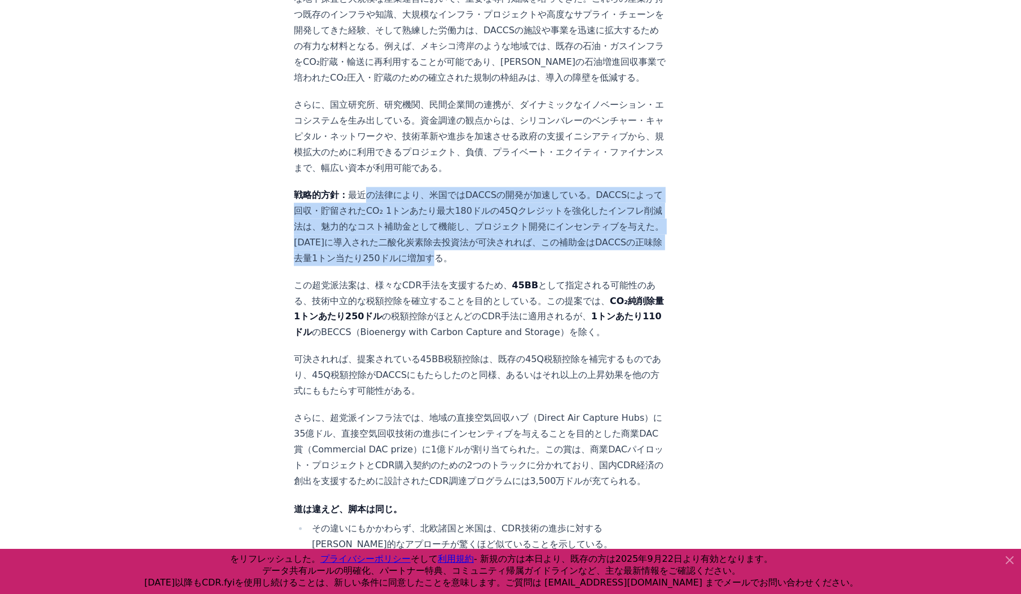
drag, startPoint x: 372, startPoint y: 125, endPoint x: 402, endPoint y: 187, distance: 69.7
click at [402, 187] on p "戦略的方針： 最近の法律により、米国ではDACCSの開発が加速している。DACCSによって回収・貯留されたCO₂ 1トンあたり最大180ドルの45Qクレジット…" at bounding box center [481, 226] width 374 height 79
drag, startPoint x: 402, startPoint y: 187, endPoint x: 367, endPoint y: 143, distance: 56.6
click at [367, 187] on p "戦略的方針： 最近の法律により、米国ではDACCSの開発が加速している。DACCSによって回収・貯留されたCO₂ 1トンあたり最大180ドルの45Qクレジット…" at bounding box center [481, 226] width 374 height 79
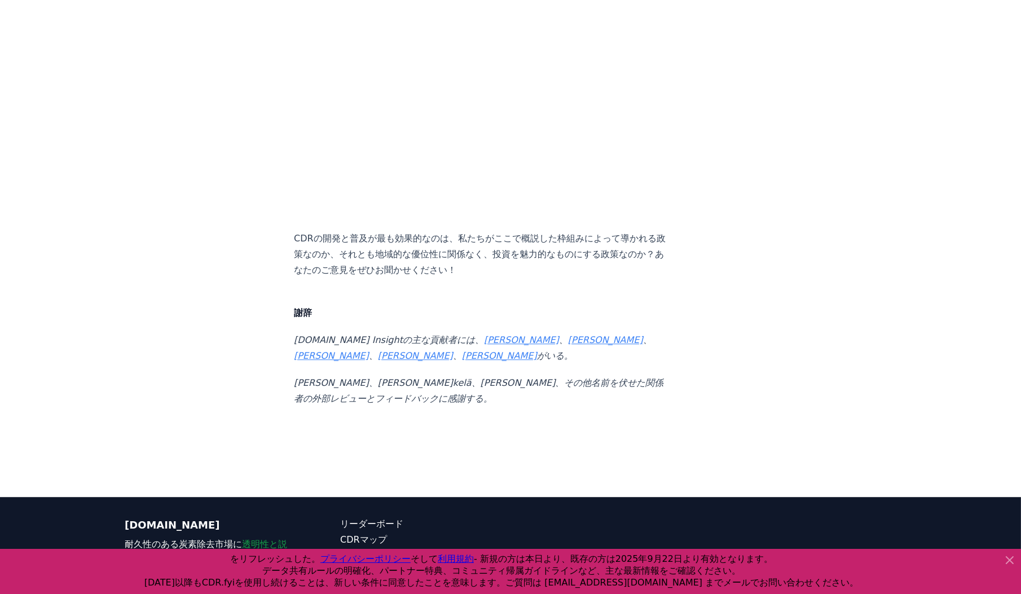
scroll to position [5438, 0]
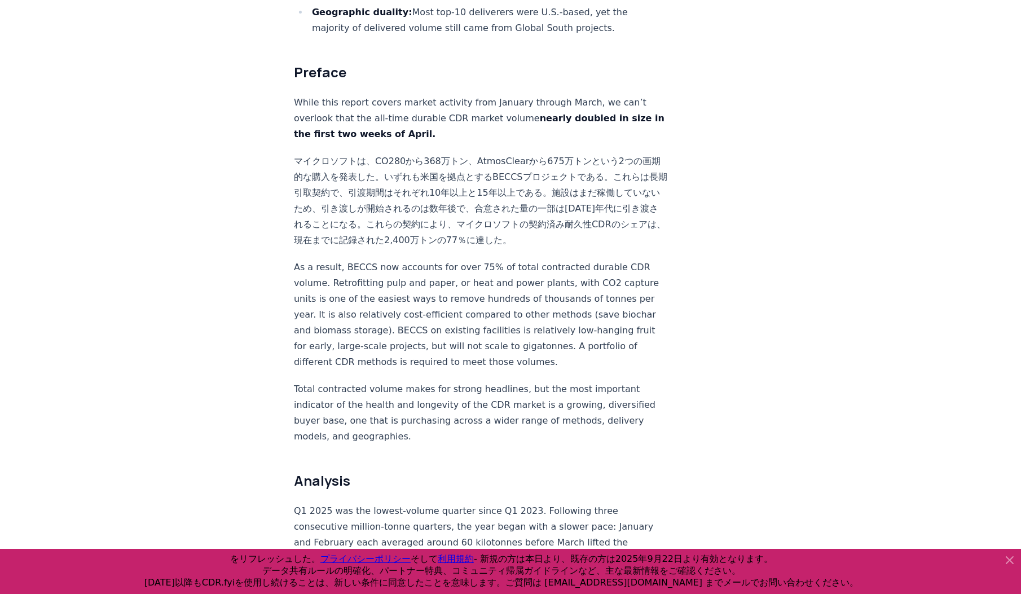
scroll to position [628, 0]
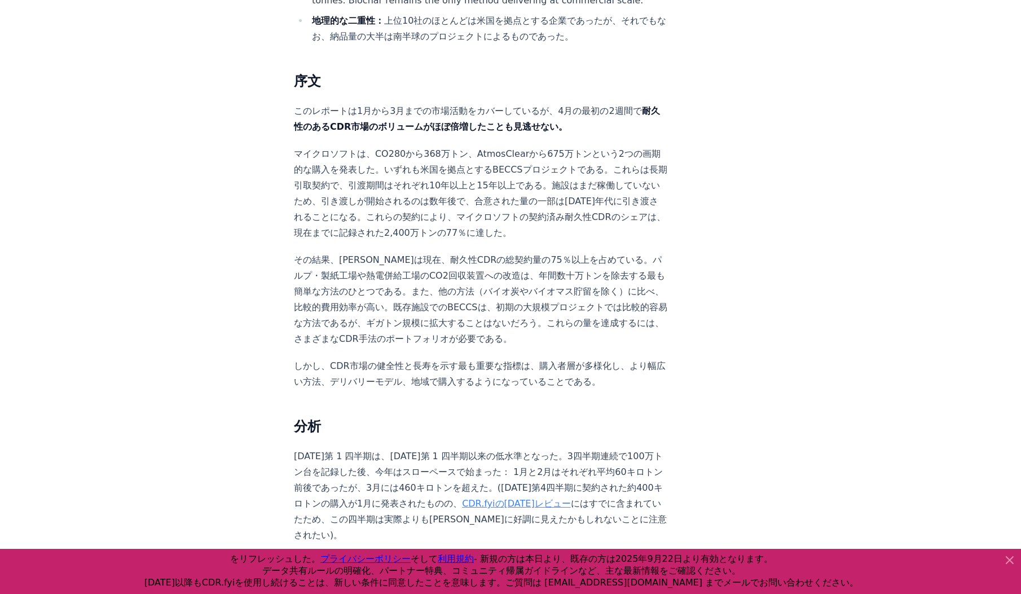
click at [488, 252] on p "その結果、[PERSON_NAME]は現在、耐久性CDRの総契約量の75％以上を占めている。パルプ・製紙工場や熱電併給工場のCO2回収装置への改造は、年間数十…" at bounding box center [481, 299] width 374 height 95
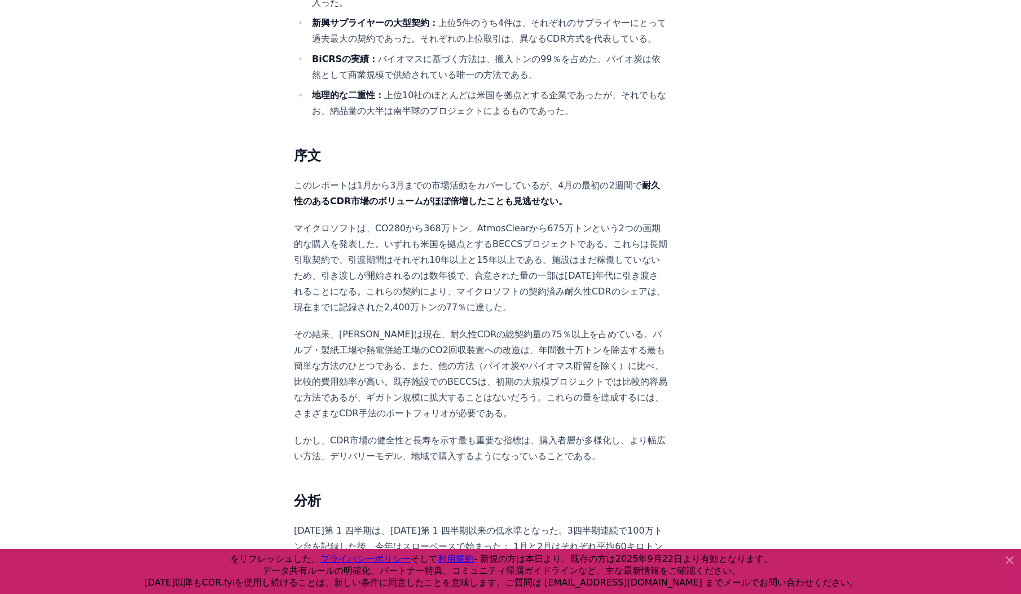
scroll to position [357, 0]
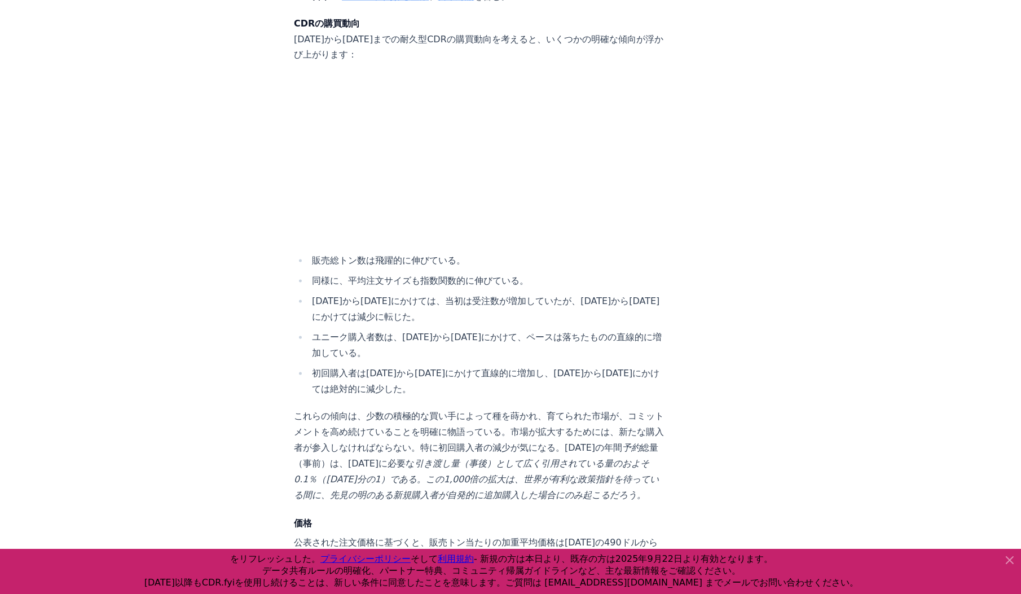
scroll to position [3882, 0]
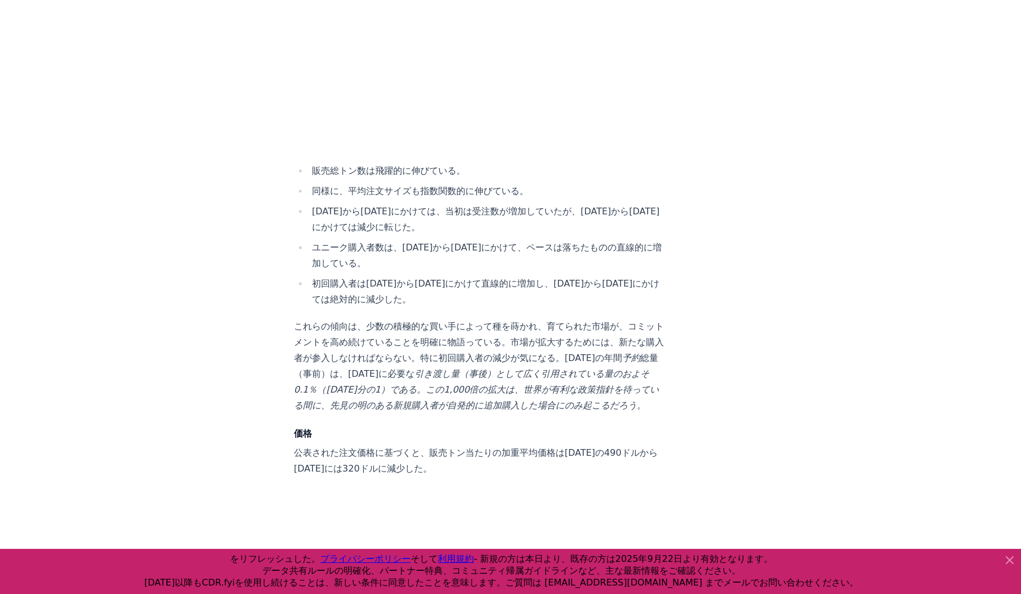
click at [376, 240] on li "ユニーク購入者数は、[DATE]から[DATE]にかけて、ペースは落ちたものの直線的に増加している。" at bounding box center [488, 256] width 359 height 32
click at [357, 204] on li "[DATE]から[DATE]にかけては、当初は受注数が増加していたが、[DATE]から[DATE]にかけては減少に転じた。" at bounding box center [488, 220] width 359 height 32
click at [363, 163] on li "販売総トン数は飛躍的に伸びている。" at bounding box center [488, 171] width 359 height 16
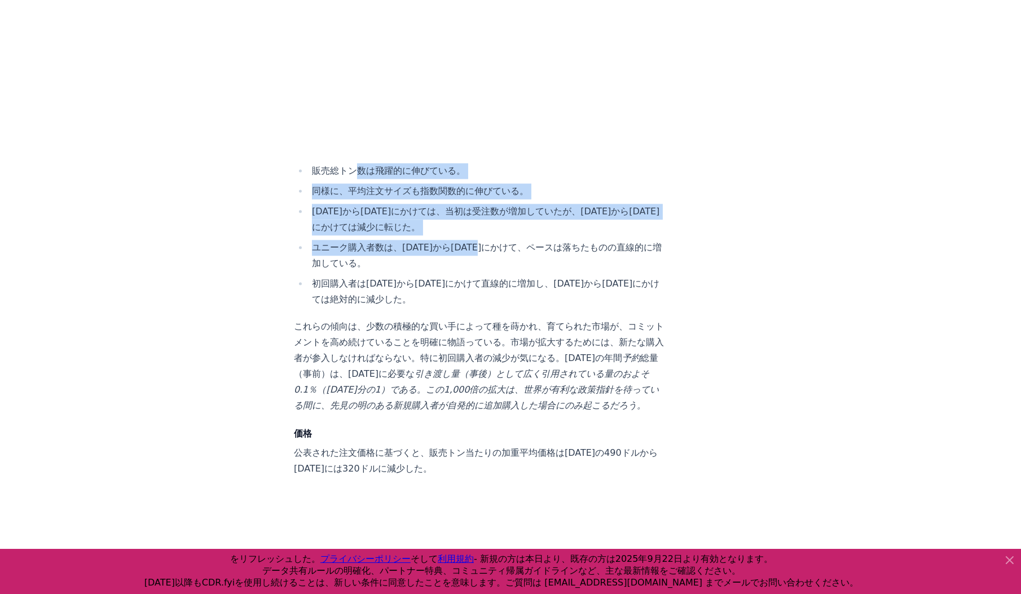
drag, startPoint x: 352, startPoint y: 107, endPoint x: 467, endPoint y: 181, distance: 136.3
click at [467, 181] on ul "販売総トン数は飛躍的に伸びている。 同様に、平均注文サイズも指数関数的に伸びている。 [DATE]から[DATE]にかけては、当初は受注数が増加していたが、[…" at bounding box center [481, 235] width 374 height 144
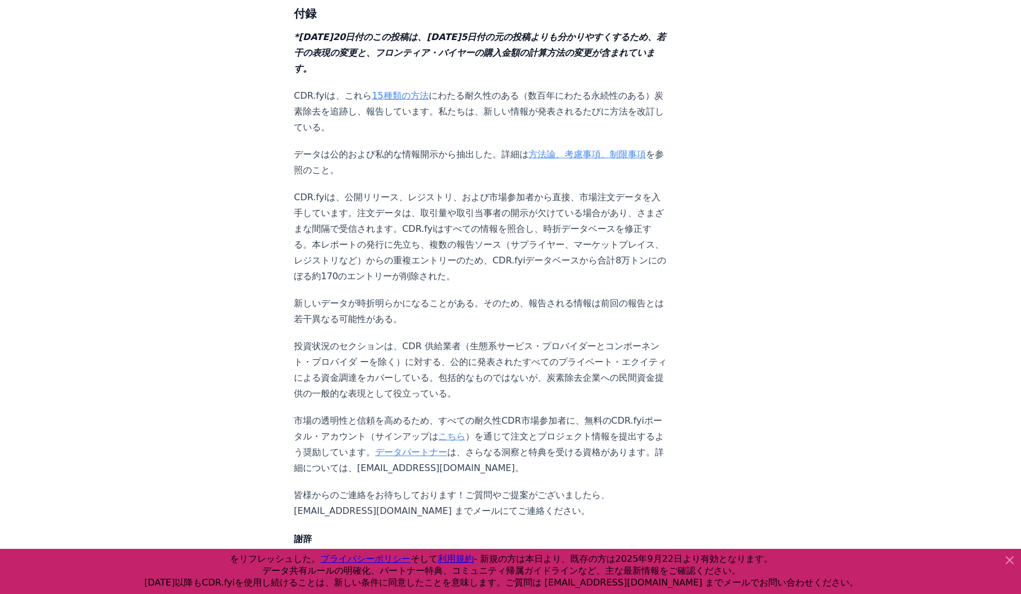
scroll to position [10789, 0]
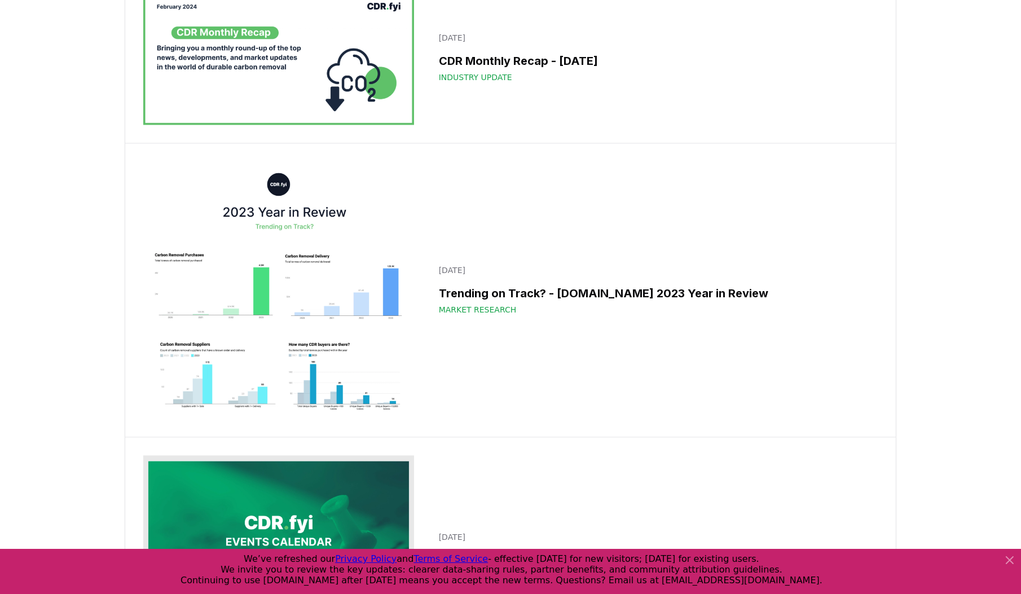
scroll to position [19619, 0]
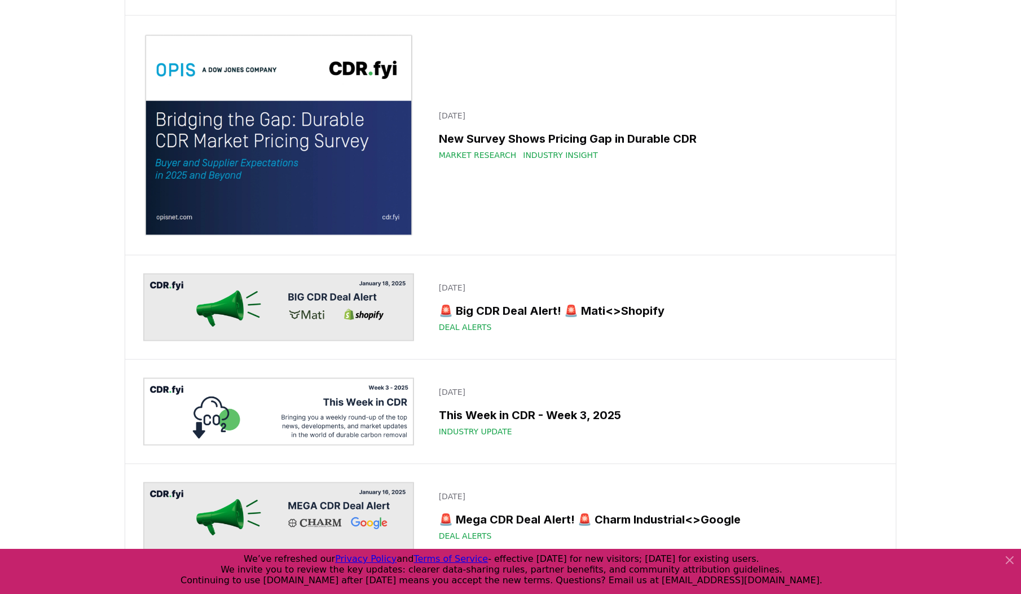
scroll to position [10535, 0]
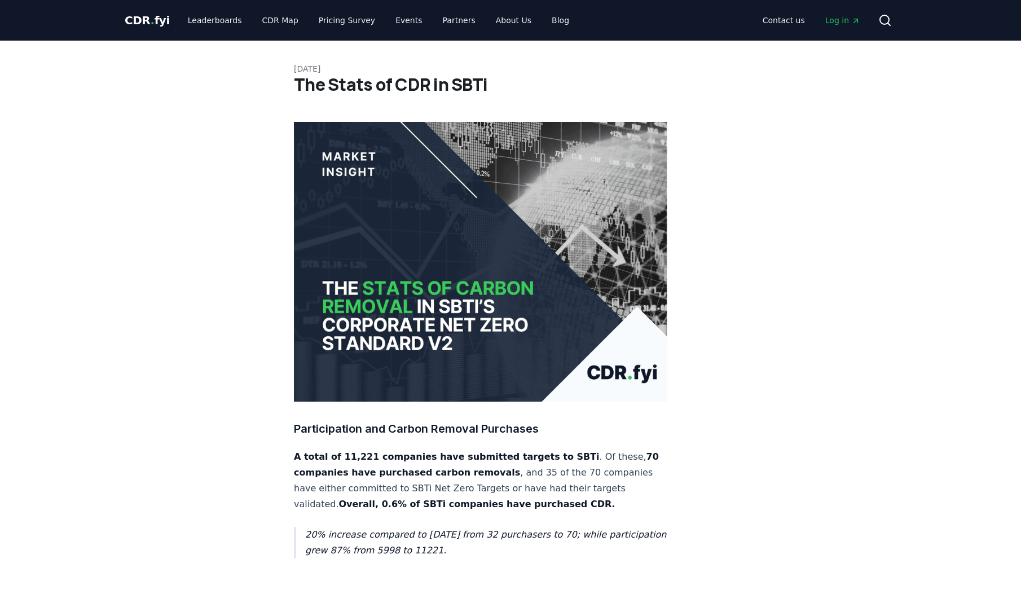
scroll to position [2573, 0]
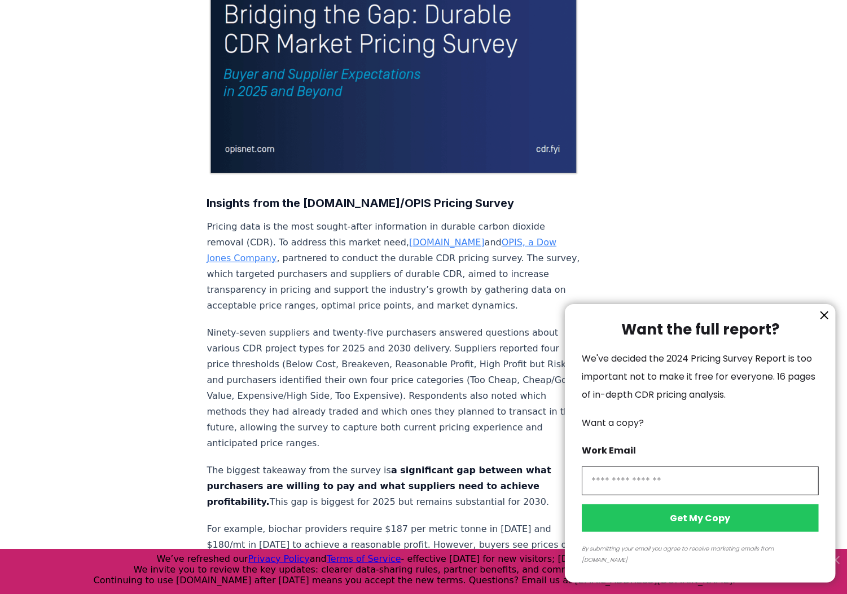
scroll to position [90, 0]
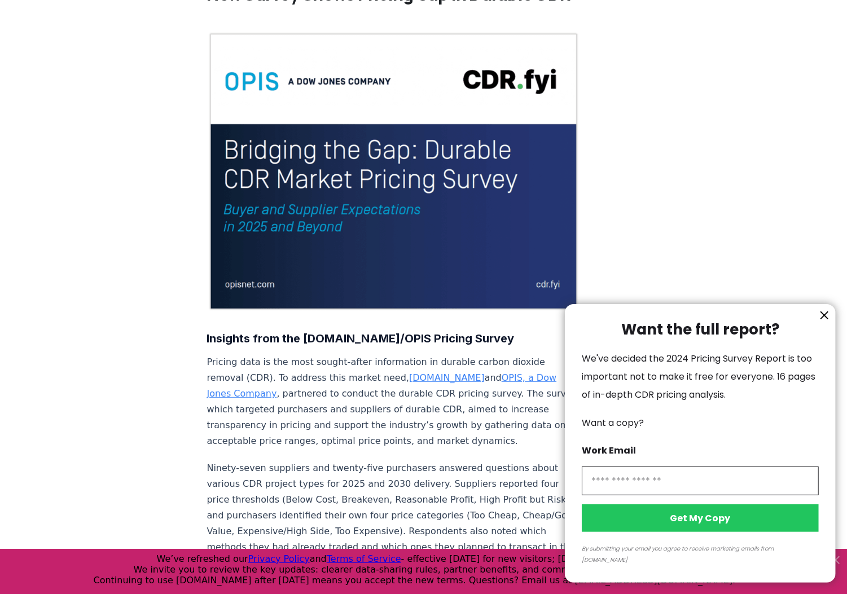
click at [827, 322] on icon "information" at bounding box center [825, 316] width 14 height 14
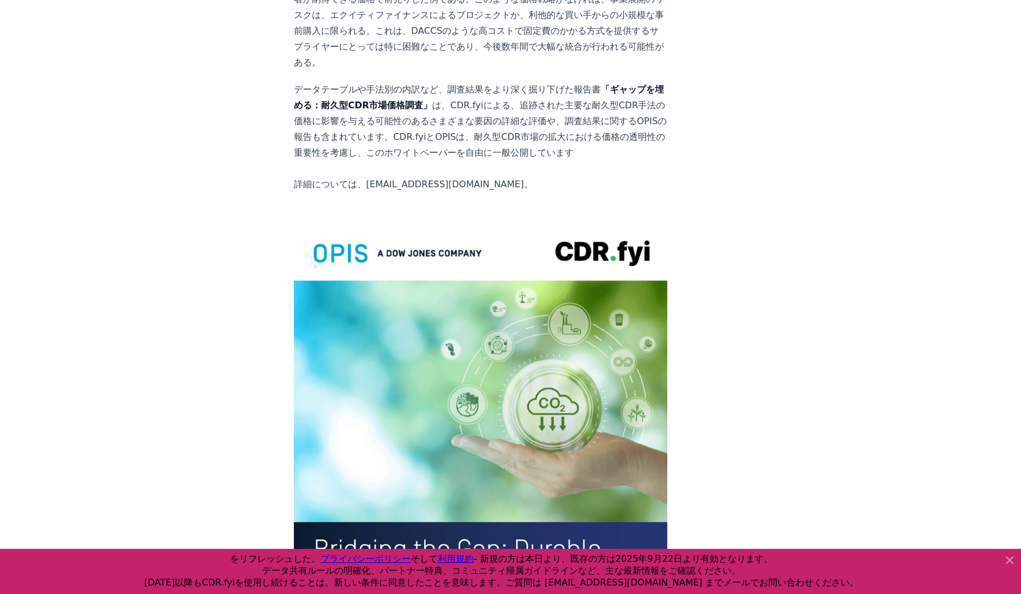
scroll to position [1988, 0]
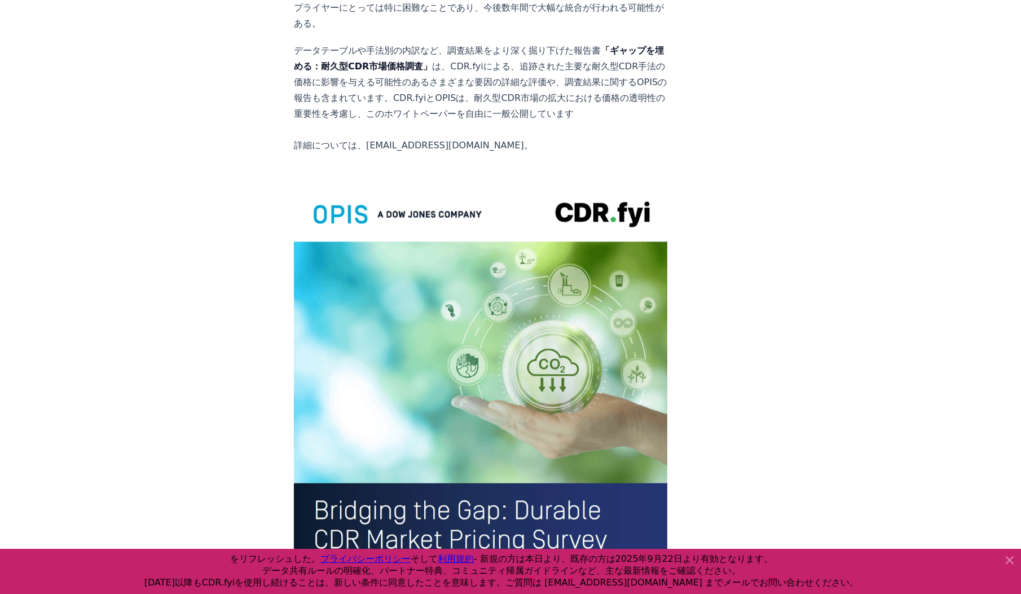
click at [389, 318] on img at bounding box center [481, 424] width 374 height 487
click at [408, 428] on img at bounding box center [481, 424] width 374 height 487
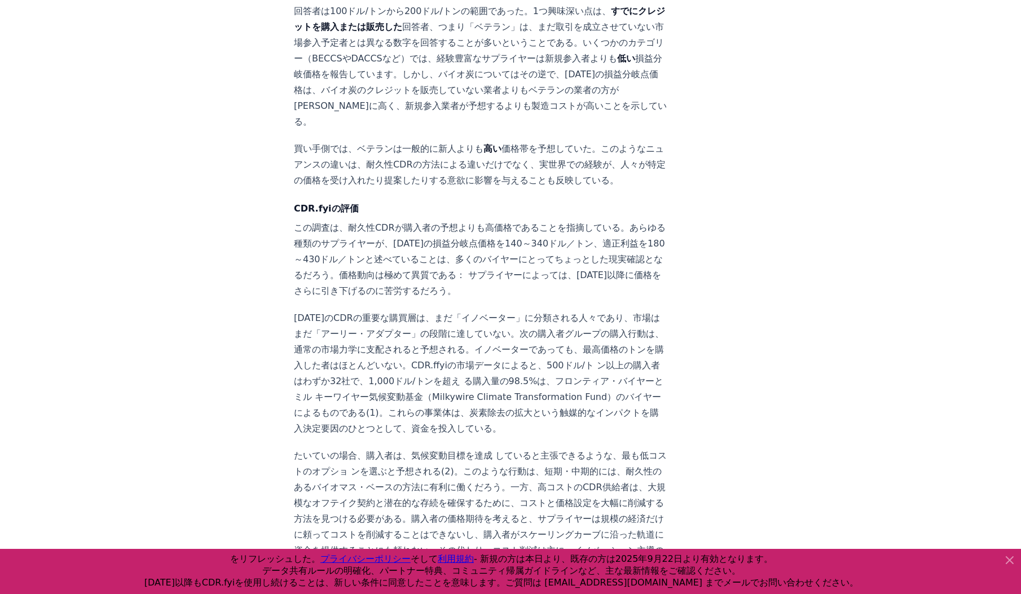
scroll to position [1399, 0]
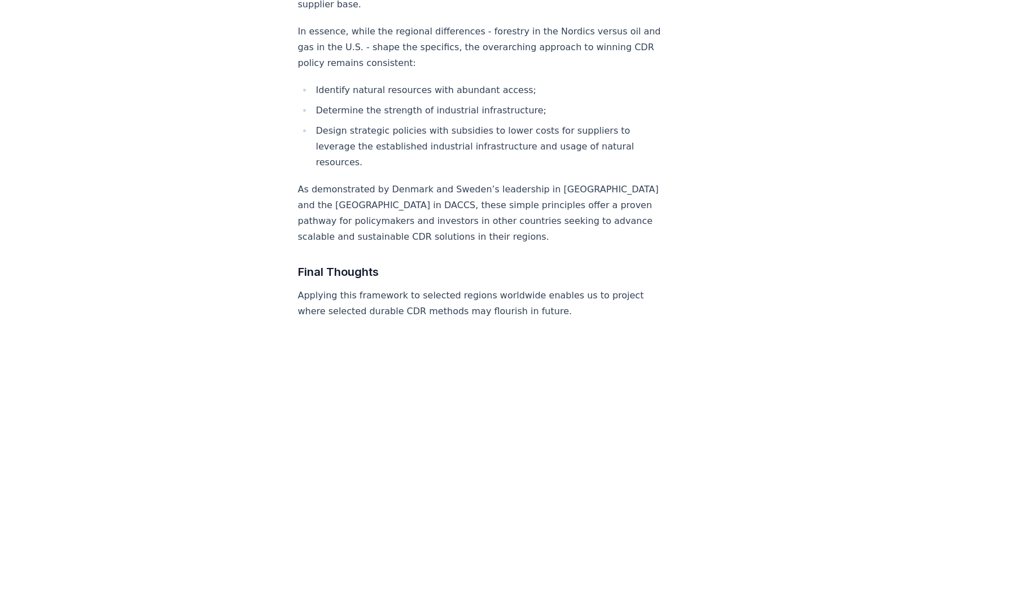
scroll to position [5438, 0]
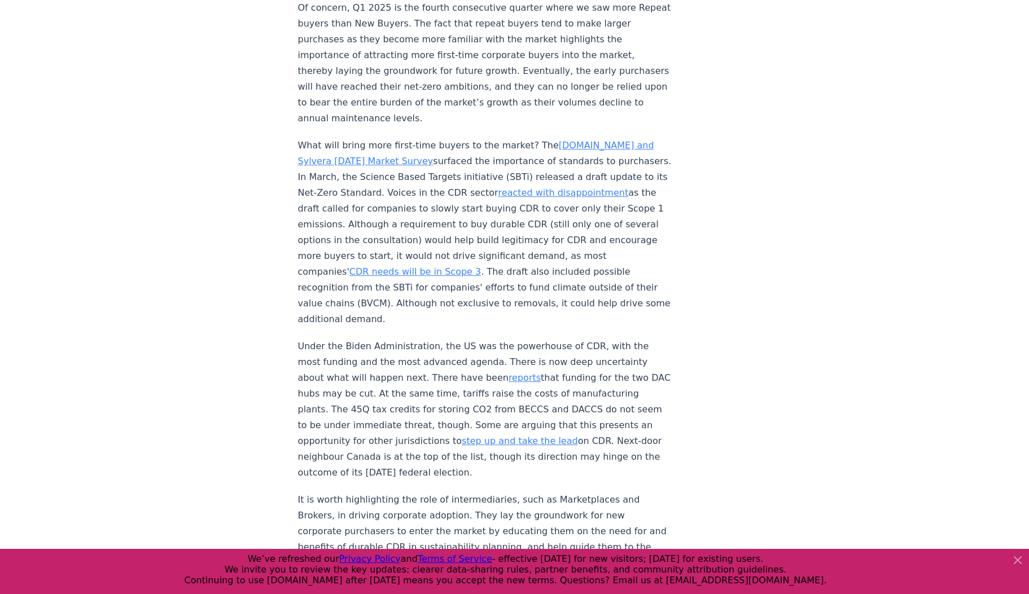
scroll to position [1621, 0]
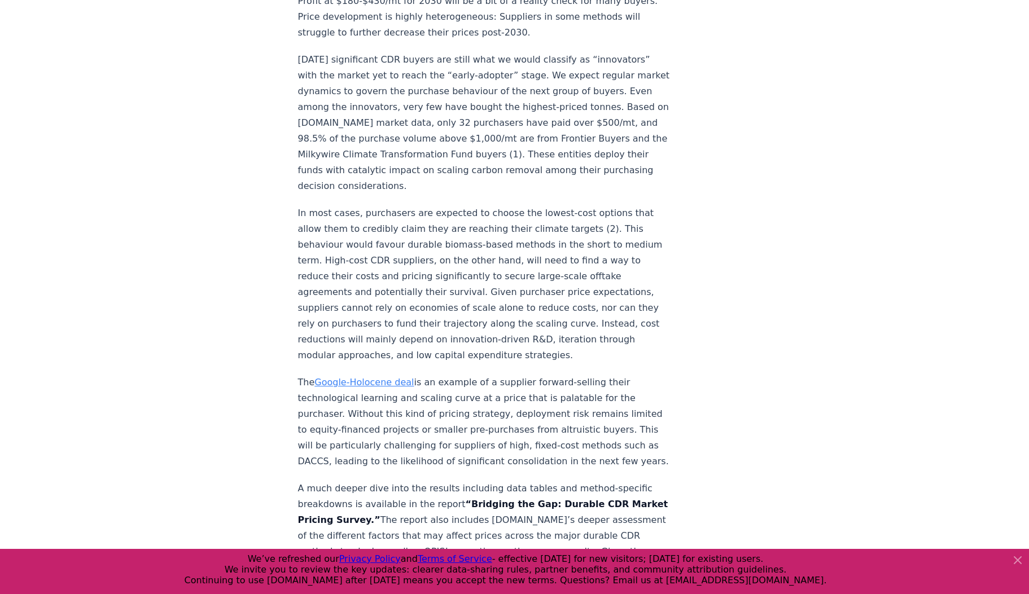
scroll to position [1761, 0]
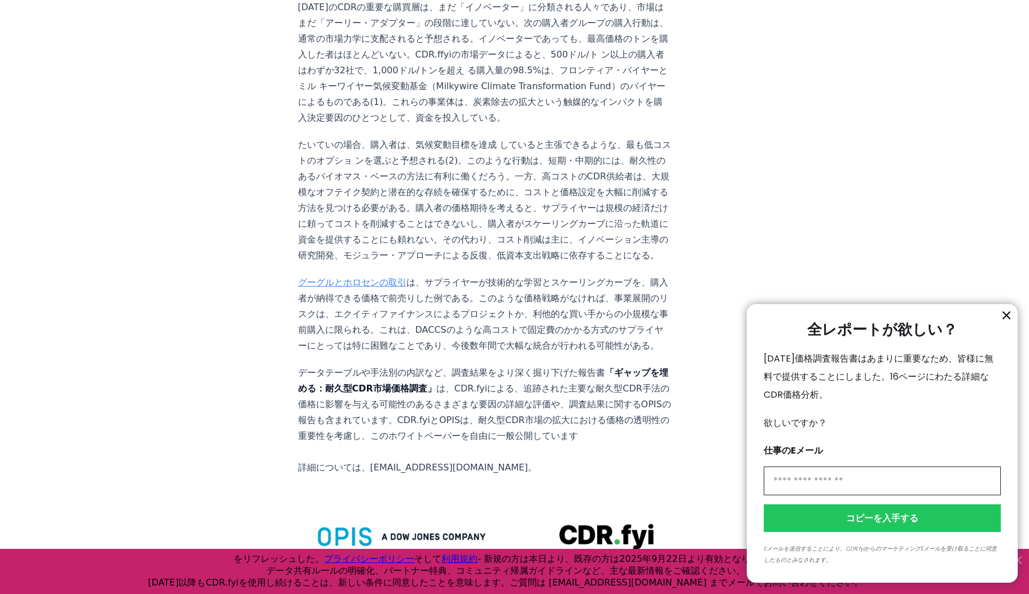
click at [683, 179] on div at bounding box center [514, 297] width 1029 height 594
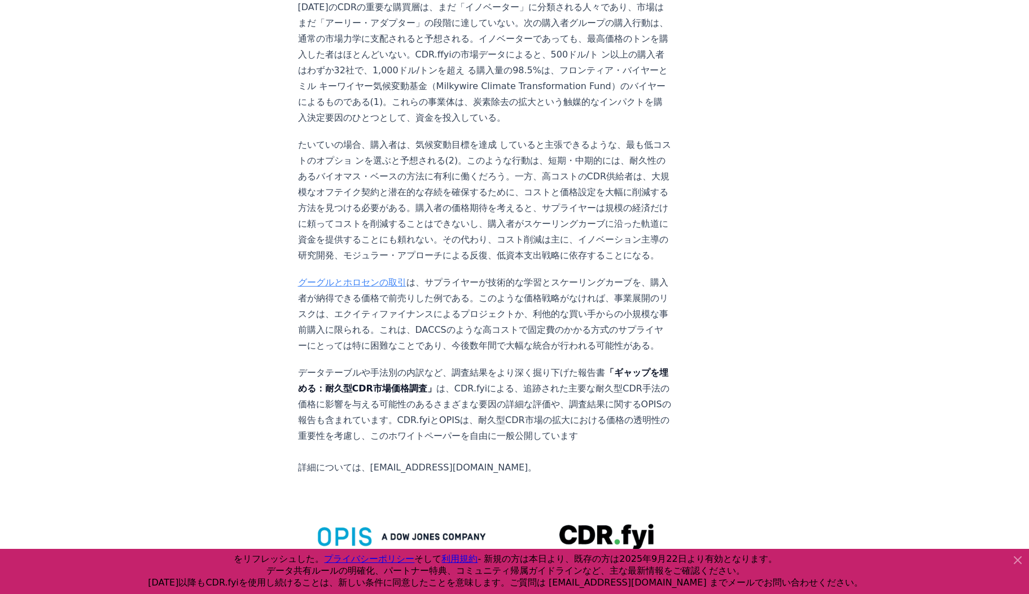
scroll to position [1896, 0]
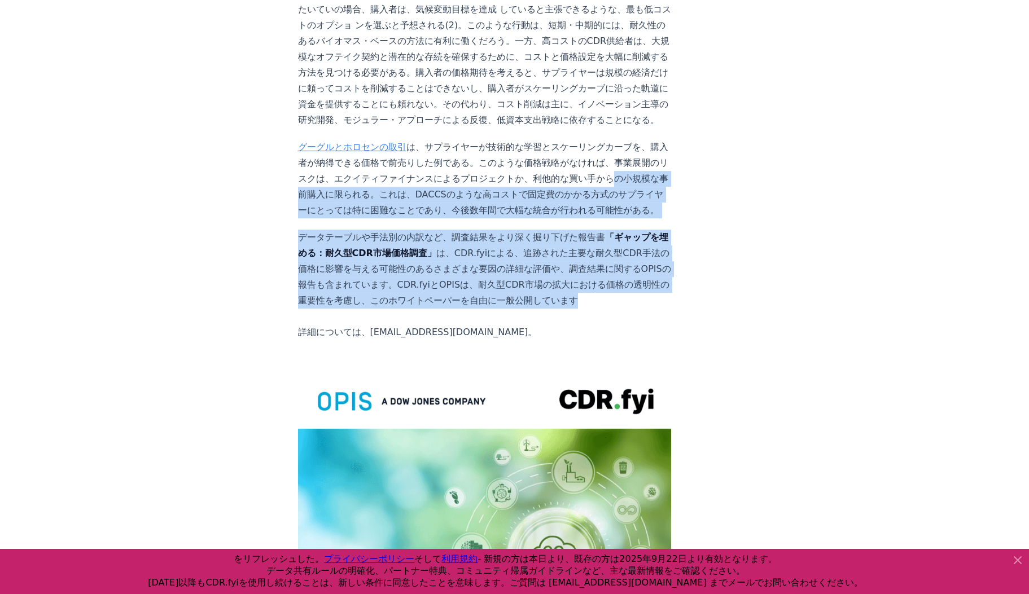
drag, startPoint x: 516, startPoint y: 131, endPoint x: 613, endPoint y: 254, distance: 156.8
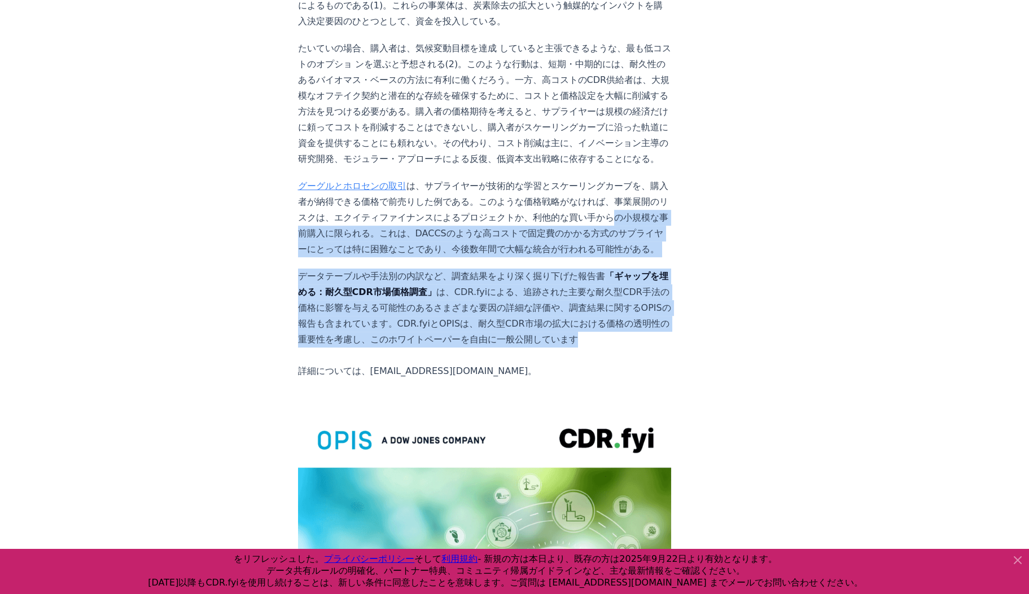
scroll to position [1715, 0]
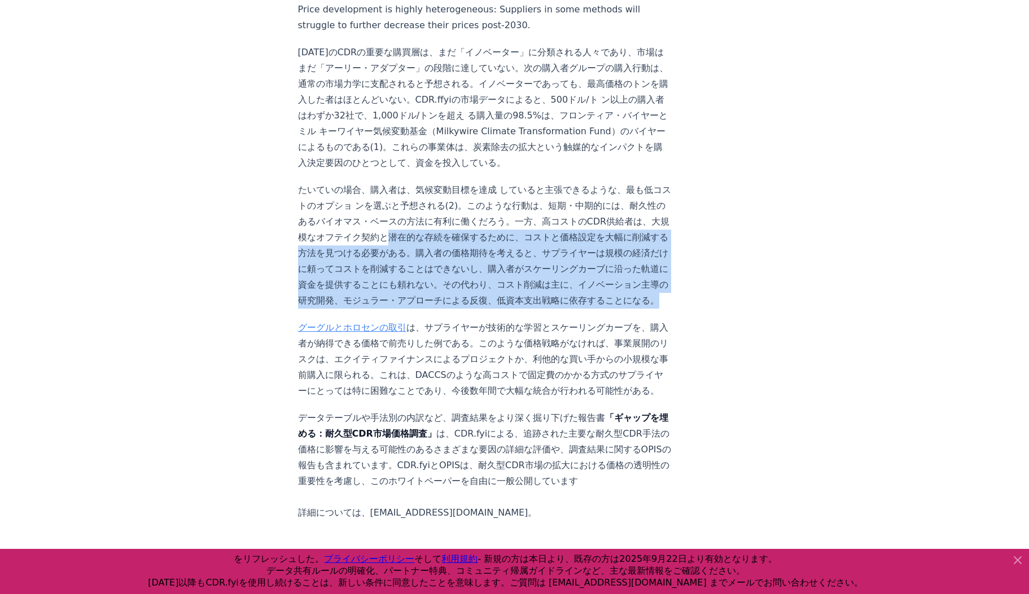
drag, startPoint x: 344, startPoint y: 187, endPoint x: 604, endPoint y: 253, distance: 267.8
click at [604, 253] on p "たいていの場合、購入者は、気候変動目標を達成 していると主張できるような、最も低コストのオプショ ンを選ぶと予想される(2)。このような行動は、短期・中期的に…" at bounding box center [485, 245] width 374 height 126
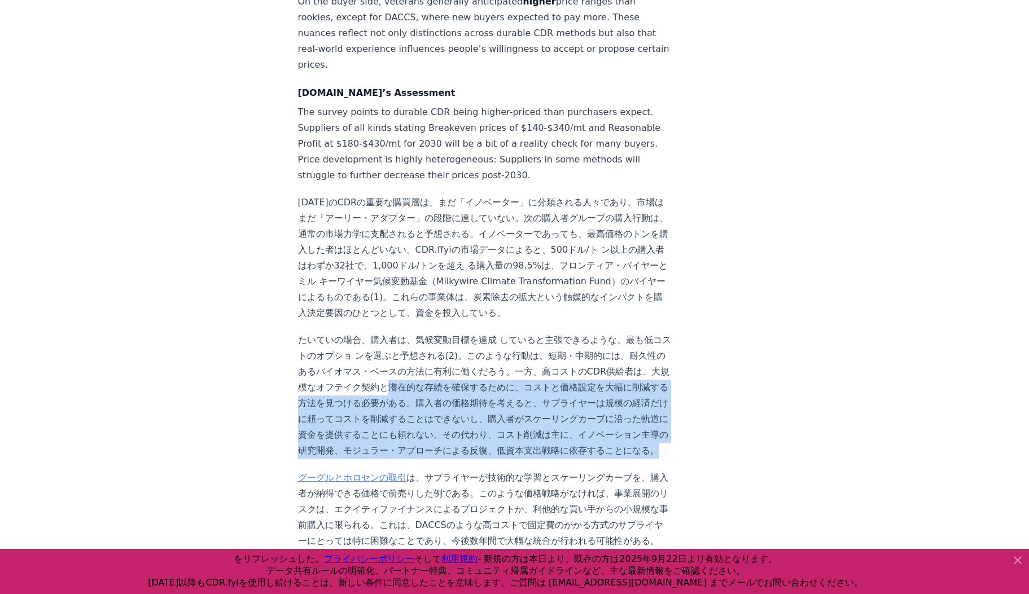
scroll to position [1490, 0]
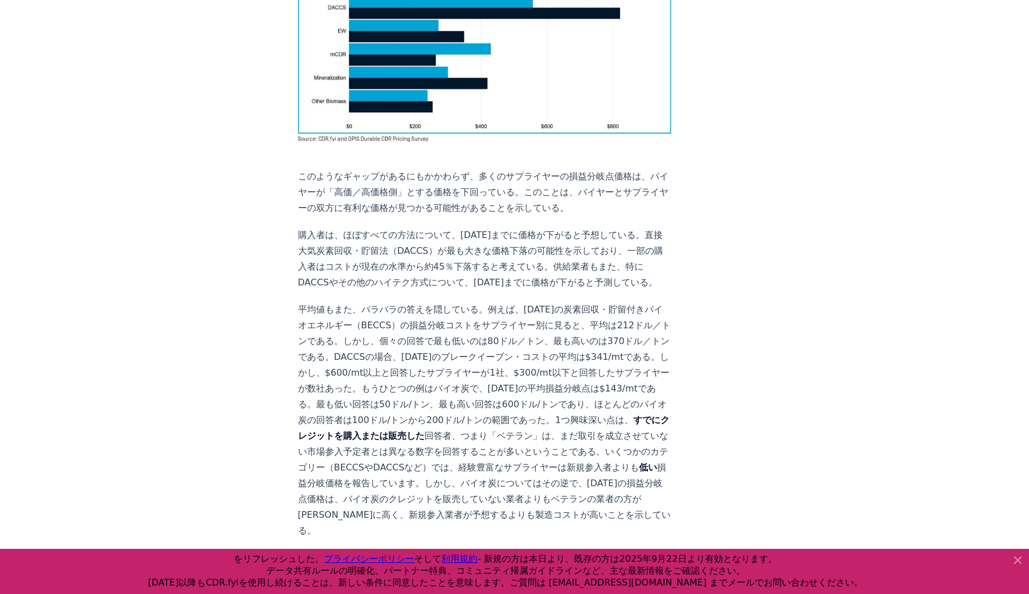
scroll to position [948, 0]
